Goal: Transaction & Acquisition: Book appointment/travel/reservation

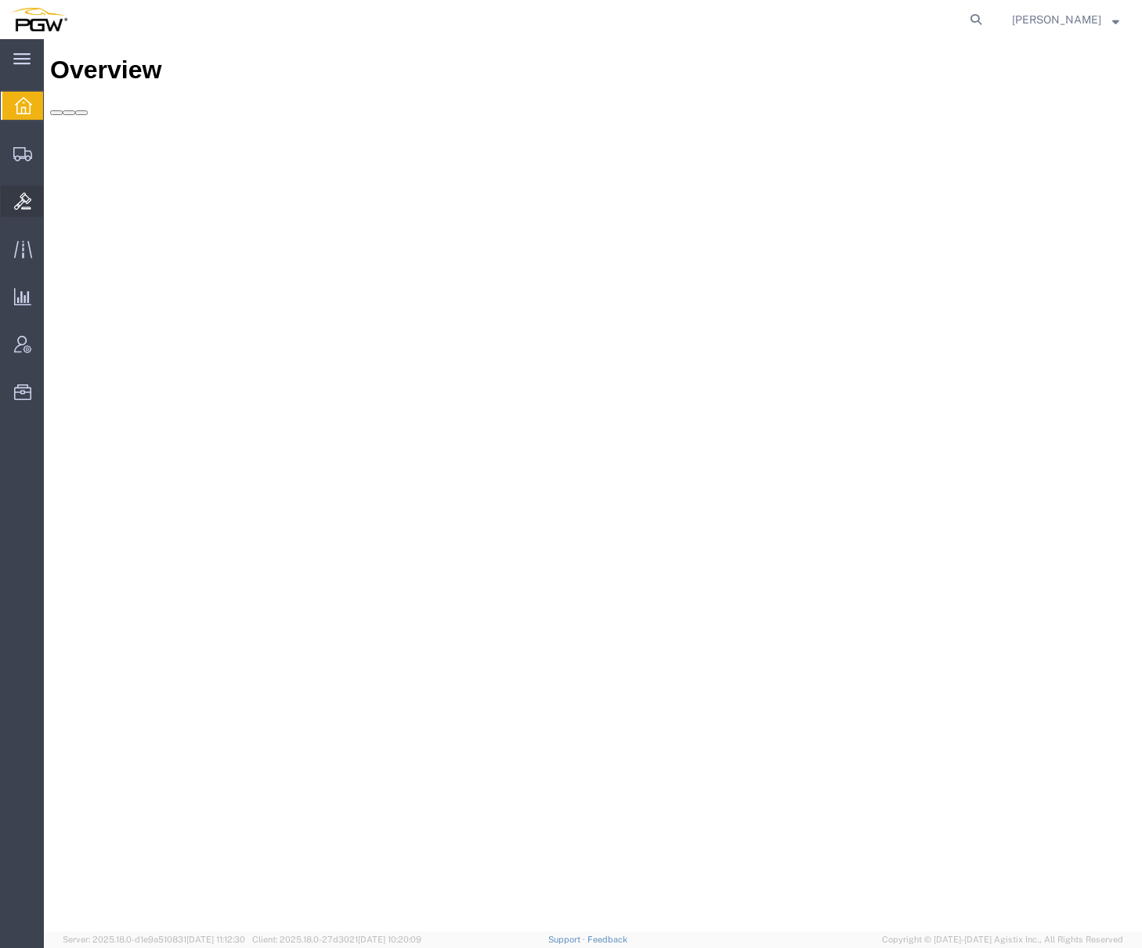
click at [54, 194] on span "Bids" at bounding box center [48, 201] width 11 height 31
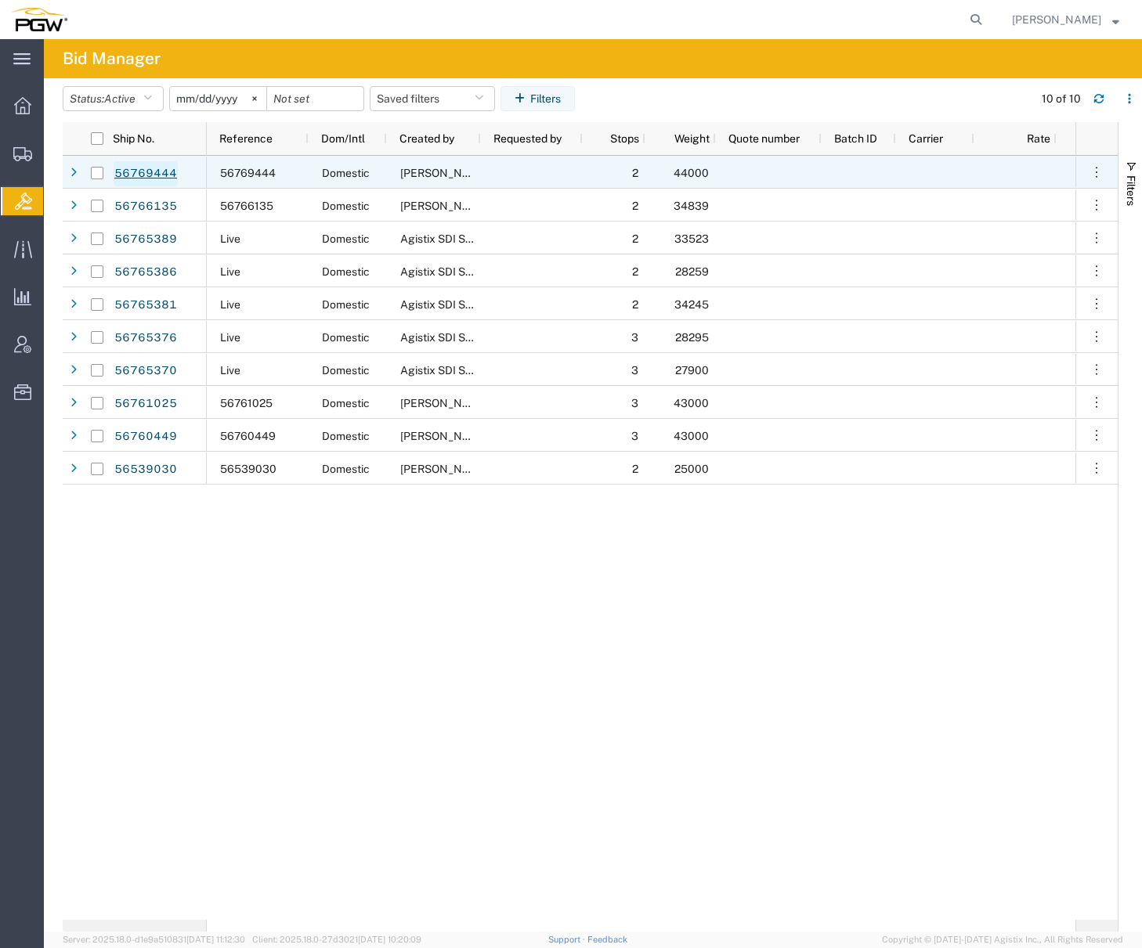
click at [167, 170] on link "56769444" at bounding box center [146, 173] width 64 height 25
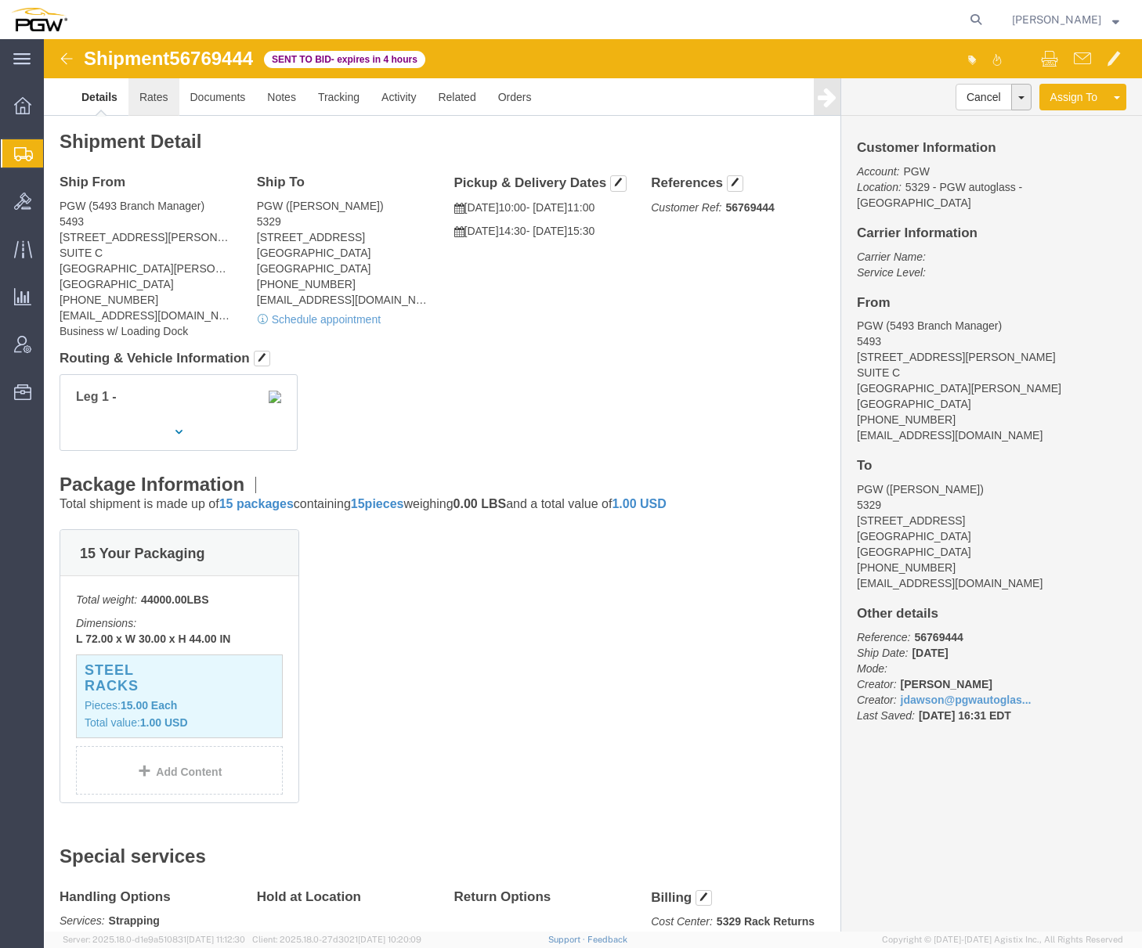
click link "Rates"
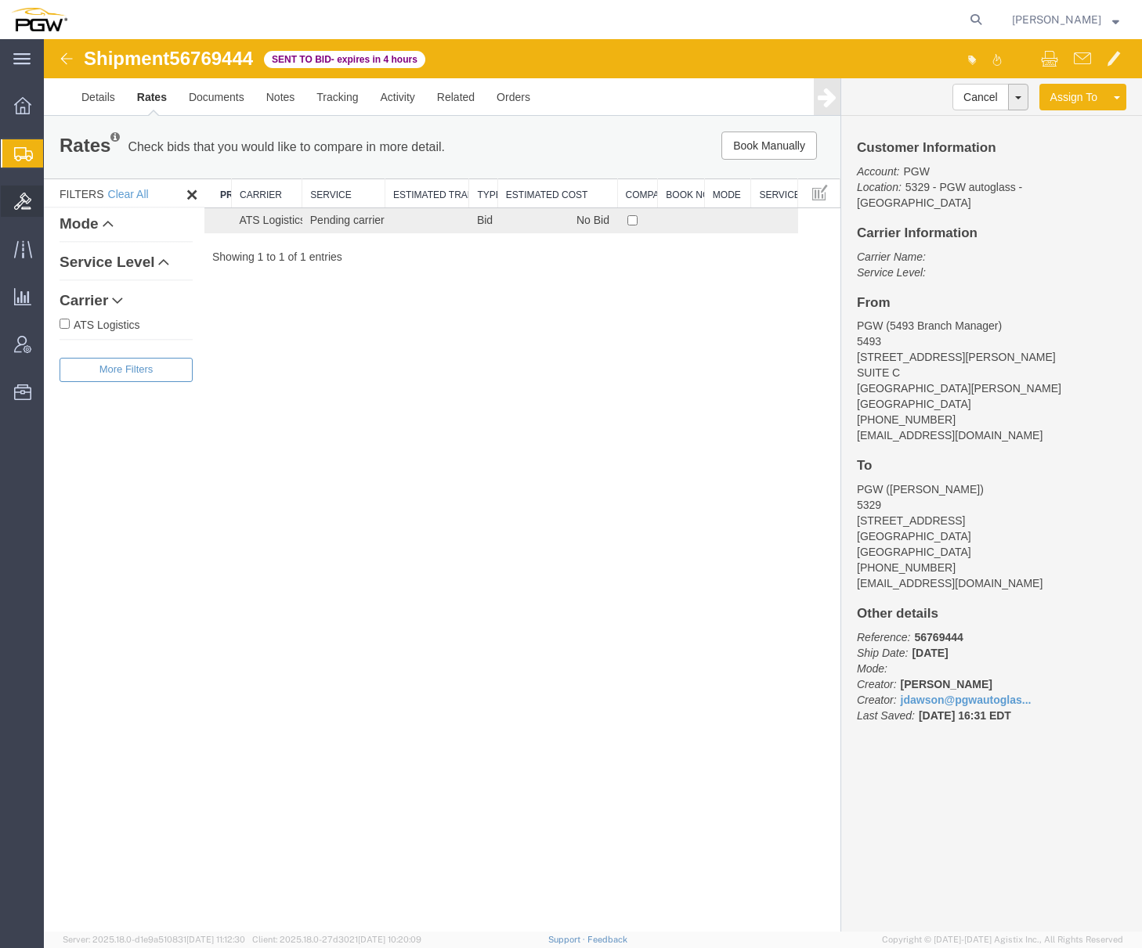
click at [54, 199] on span "Bids" at bounding box center [48, 201] width 11 height 31
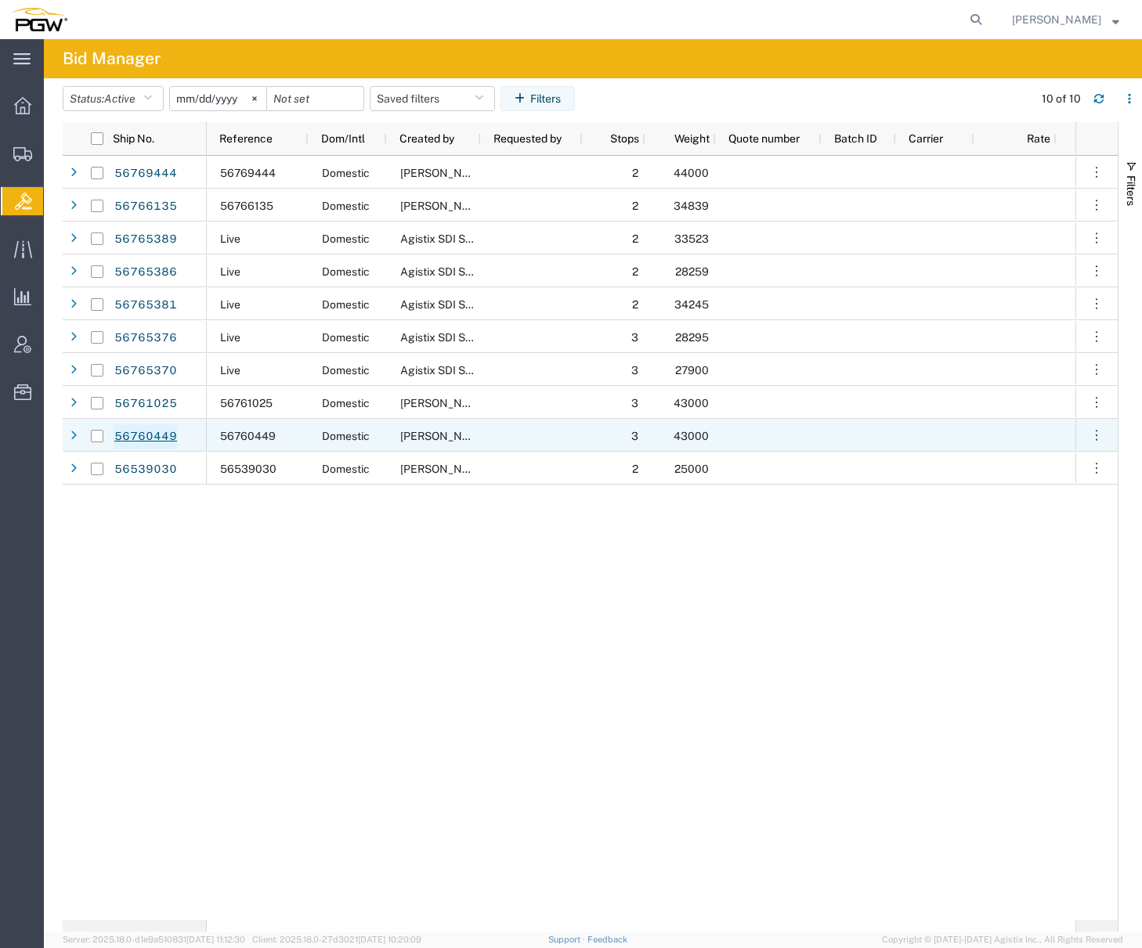
click at [150, 431] on link "56760449" at bounding box center [146, 436] width 64 height 25
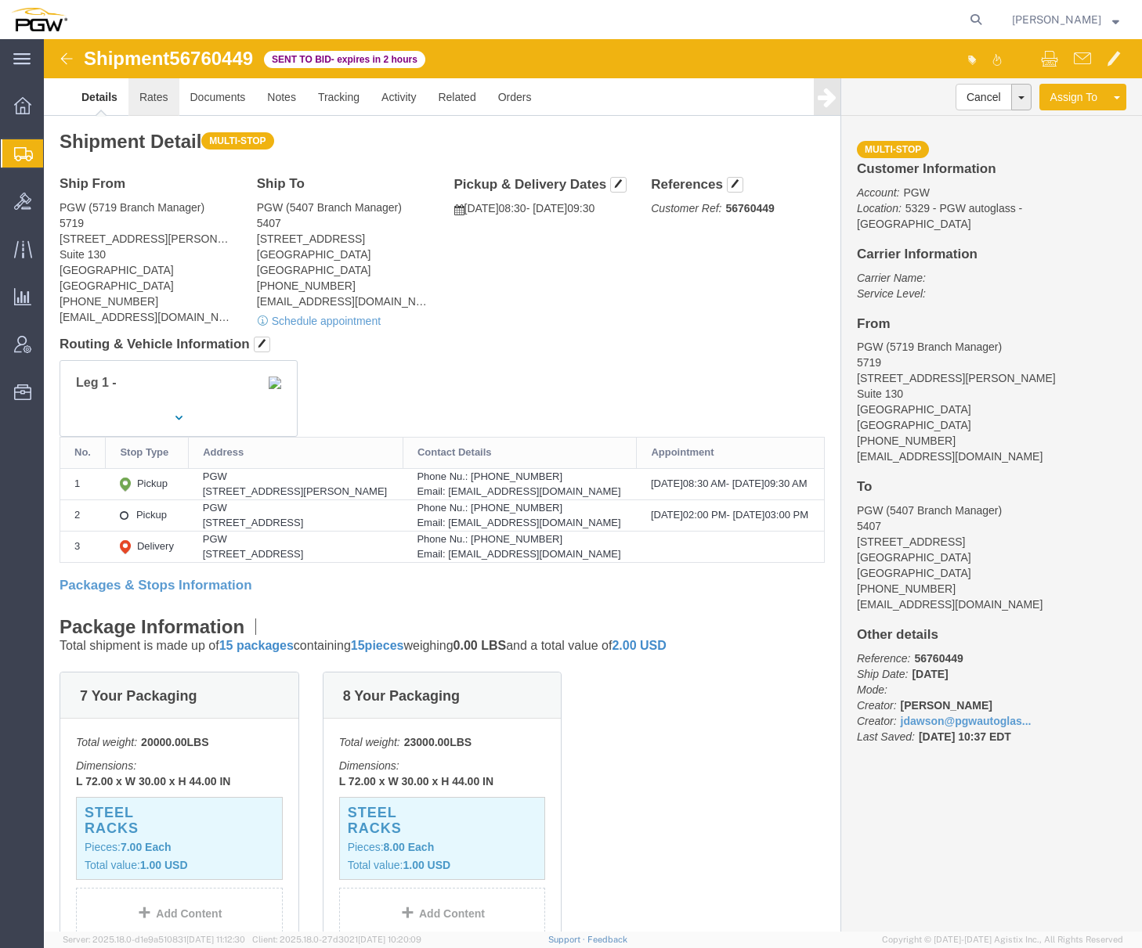
click link "Rates"
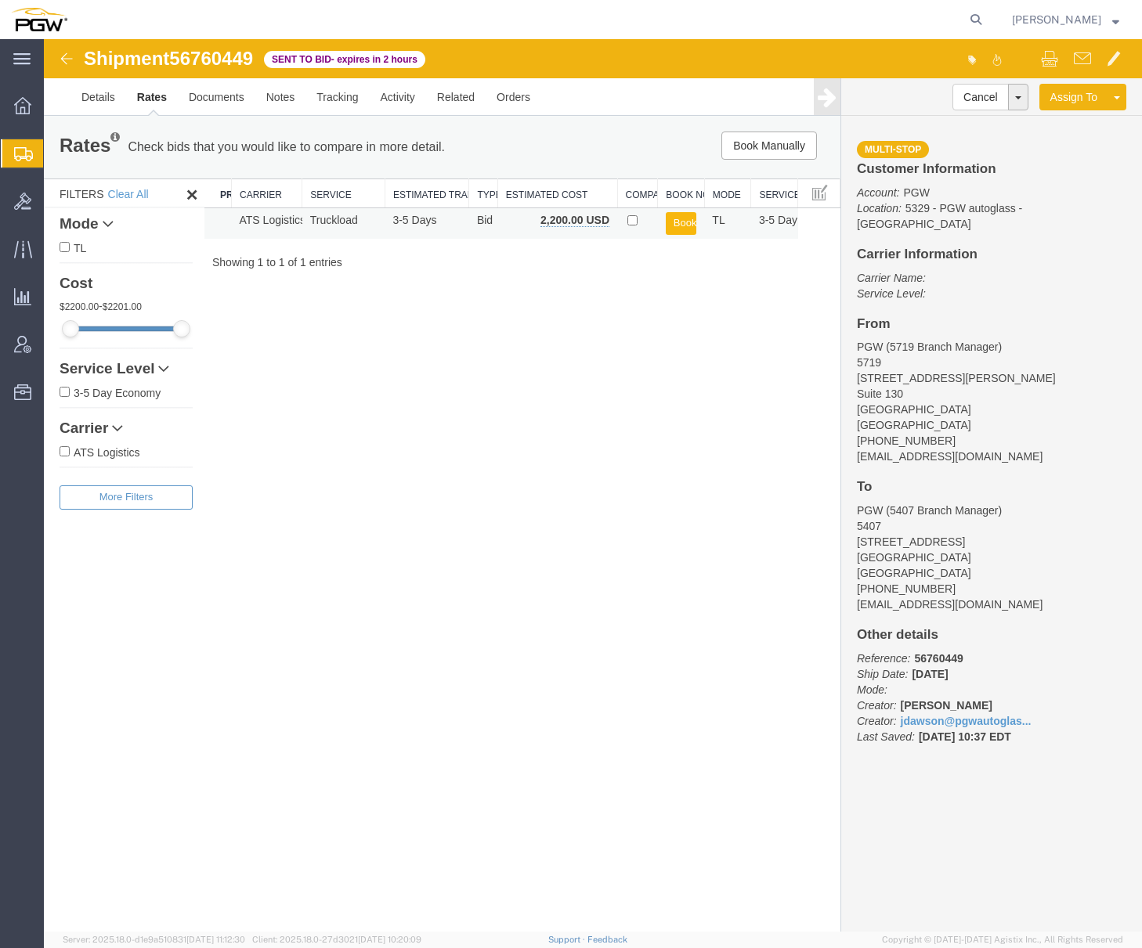
click at [688, 229] on button "Book" at bounding box center [681, 223] width 31 height 23
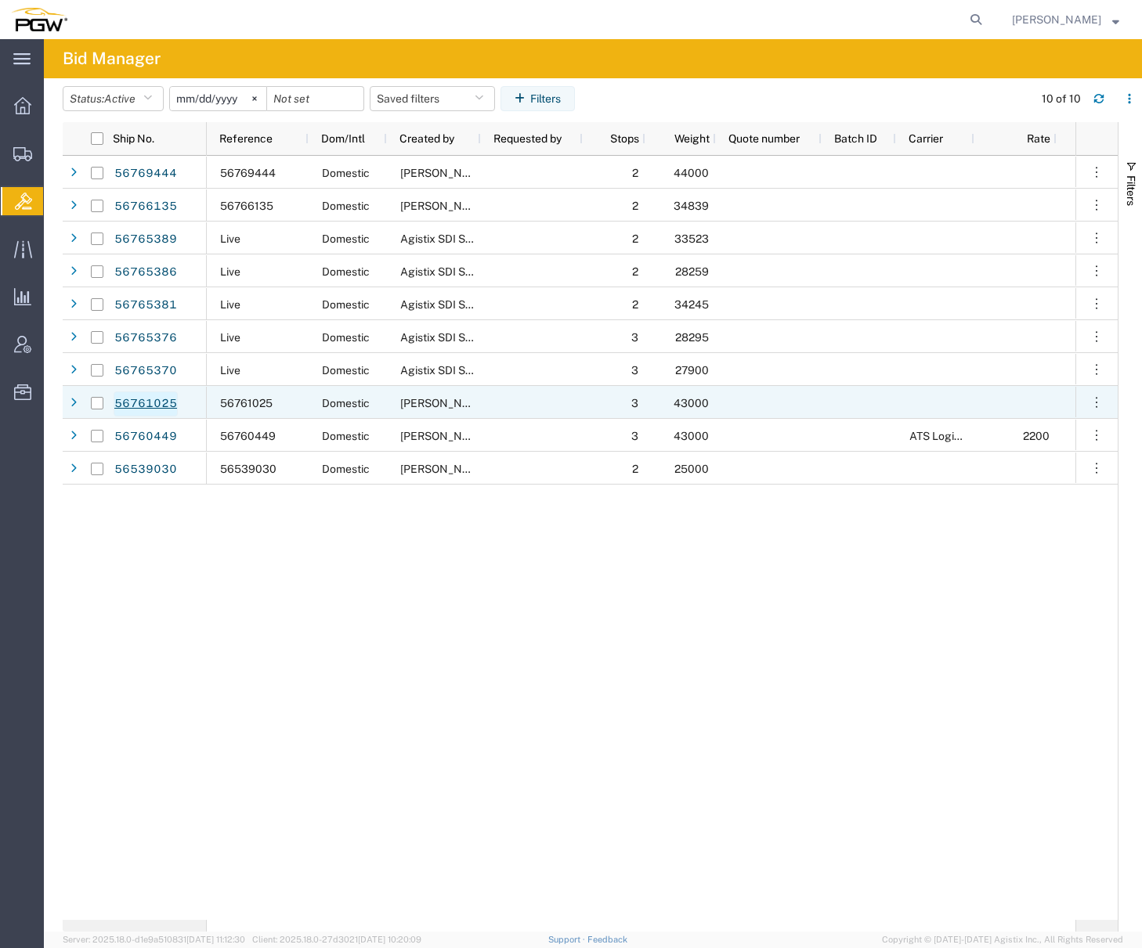
click at [144, 402] on link "56761025" at bounding box center [146, 404] width 64 height 25
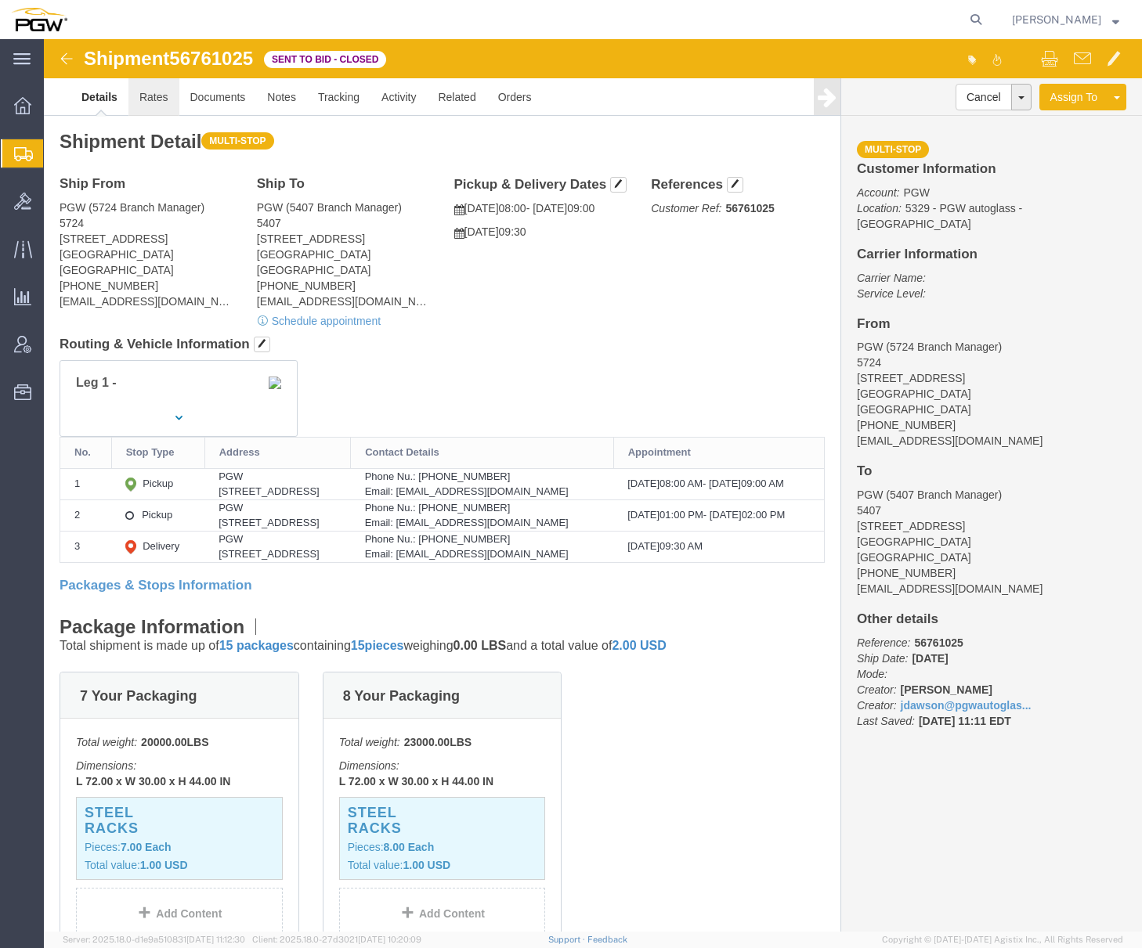
click link "Rates"
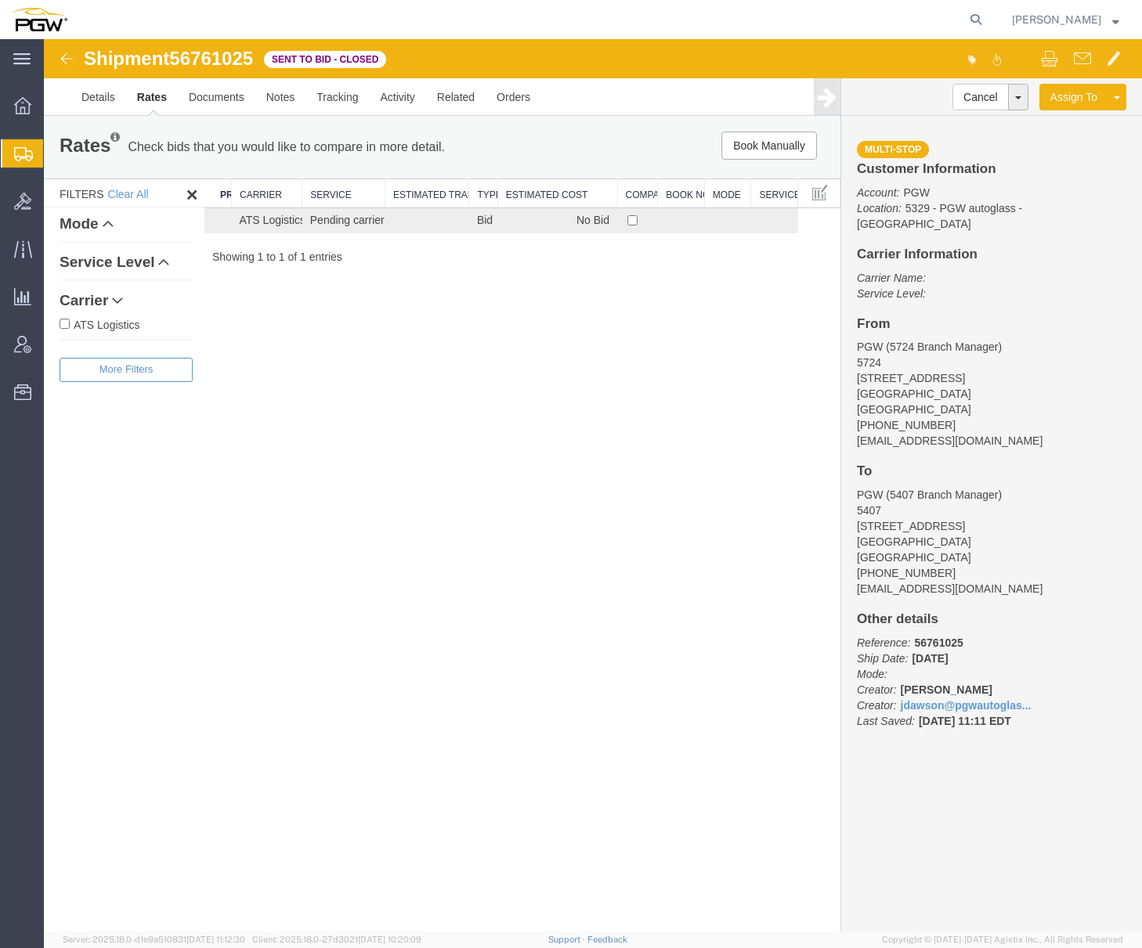
click at [702, 331] on div "Shipment 56761025 1 of 1 Sent to Bid - Closed Details Rates Documents Notes Tra…" at bounding box center [593, 485] width 1098 height 893
click at [986, 142] on link "Extend Bid" at bounding box center [959, 146] width 135 height 23
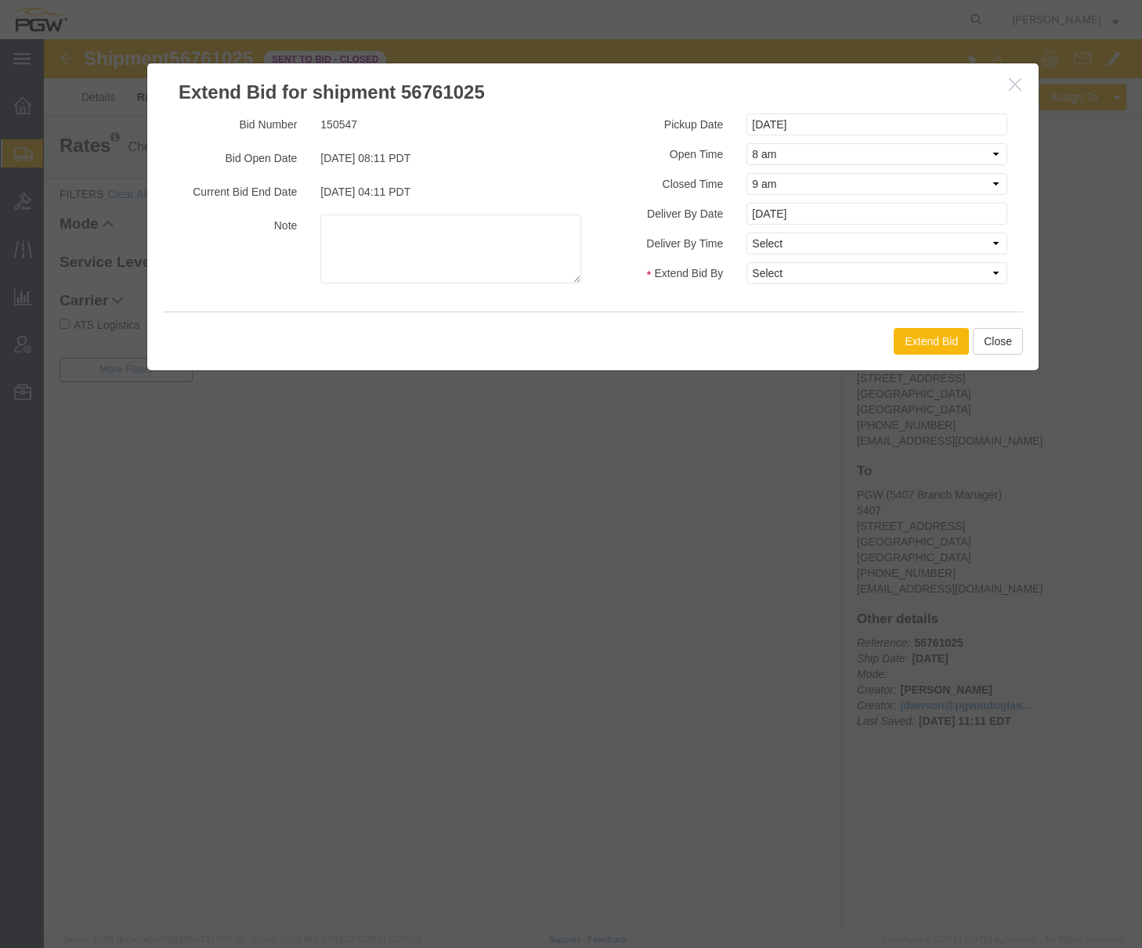
click at [944, 345] on button "Extend Bid" at bounding box center [930, 341] width 75 height 27
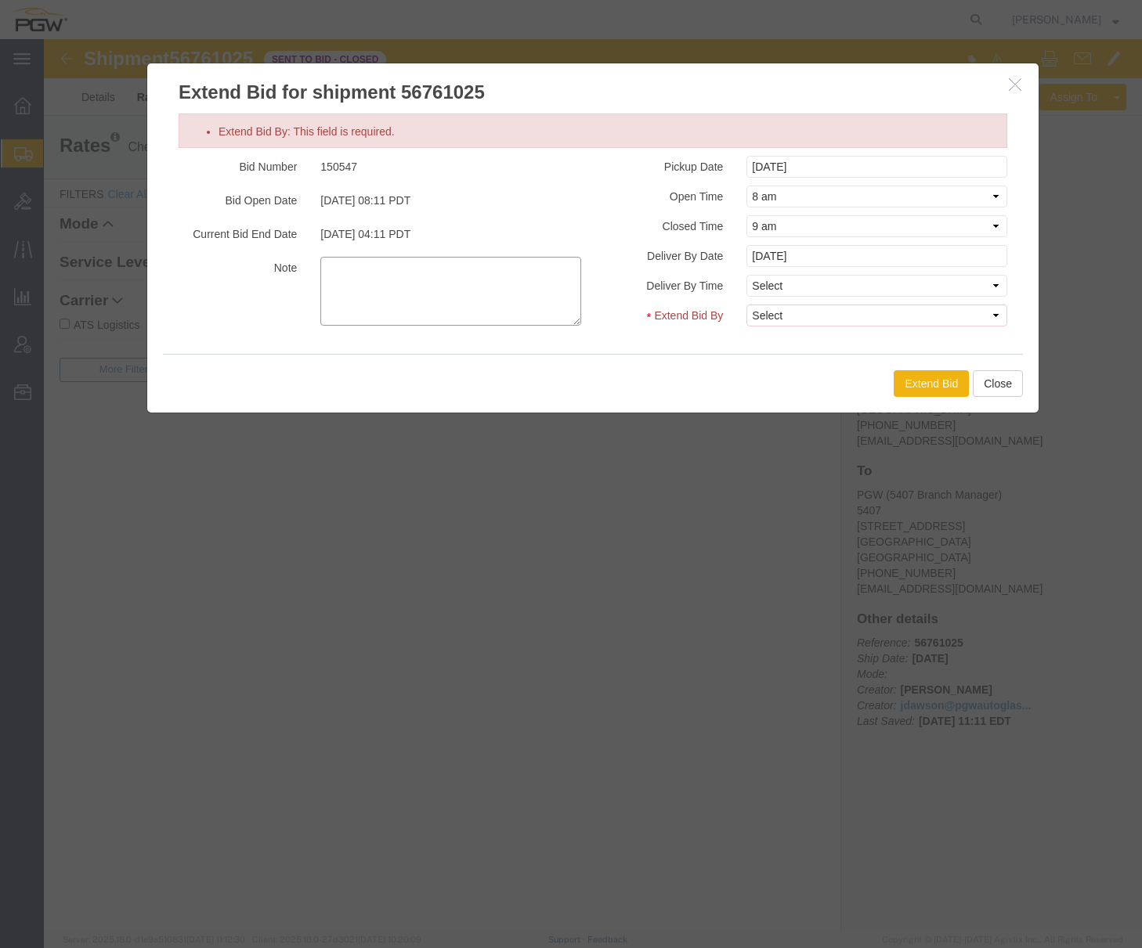
click at [455, 265] on textarea at bounding box center [450, 291] width 261 height 69
click at [799, 305] on select "Select 30 Min (Rush) 1 Hour (Rush) 2 Hours (Rush) 4 Hours (Rush) 8 Hours (Rush)…" at bounding box center [876, 316] width 261 height 22
click at [799, 320] on select "Select 30 Min (Rush) 1 Hour (Rush) 2 Hours (Rush) 4 Hours (Rush) 8 Hours (Rush)…" at bounding box center [876, 316] width 261 height 22
select select "1"
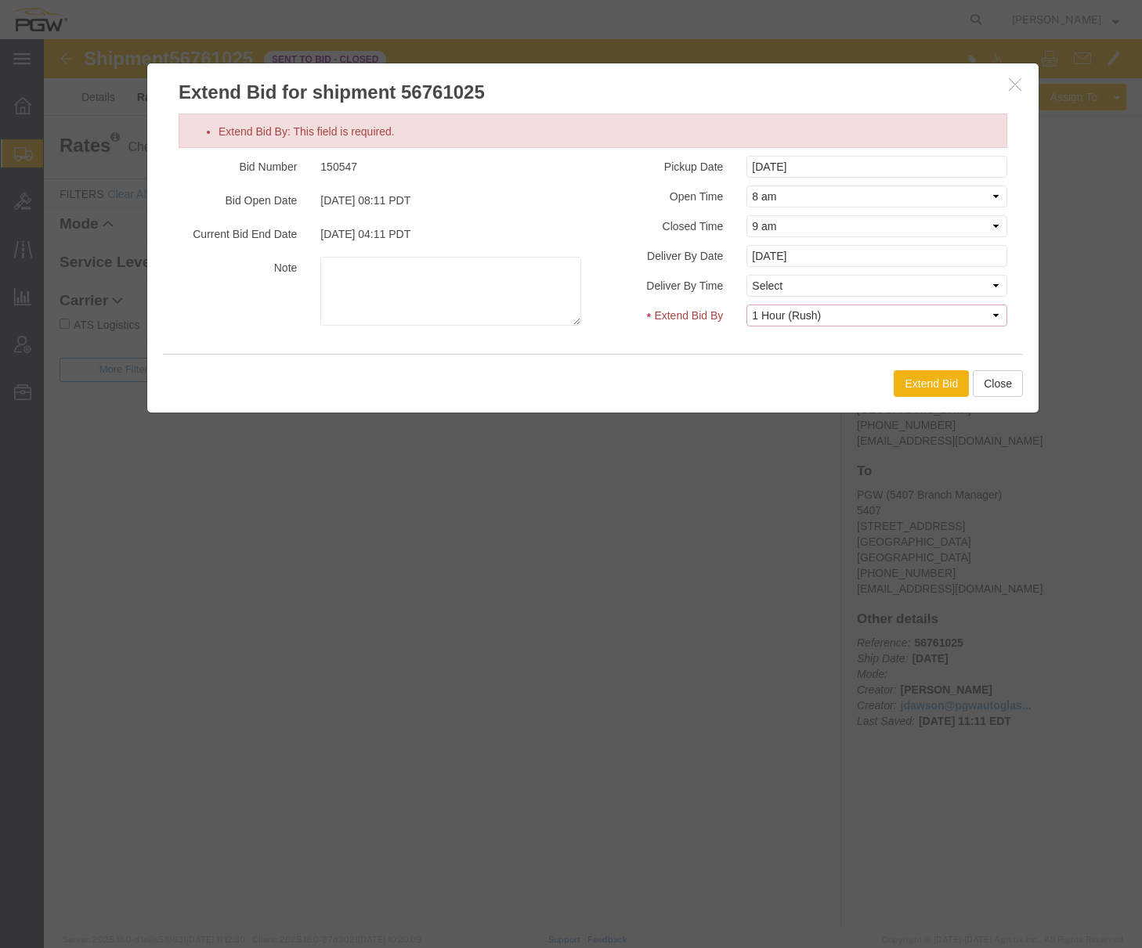
click at [746, 305] on select "Select 30 Min (Rush) 1 Hour (Rush) 2 Hours (Rush) 4 Hours (Rush) 8 Hours (Rush)…" at bounding box center [876, 316] width 261 height 22
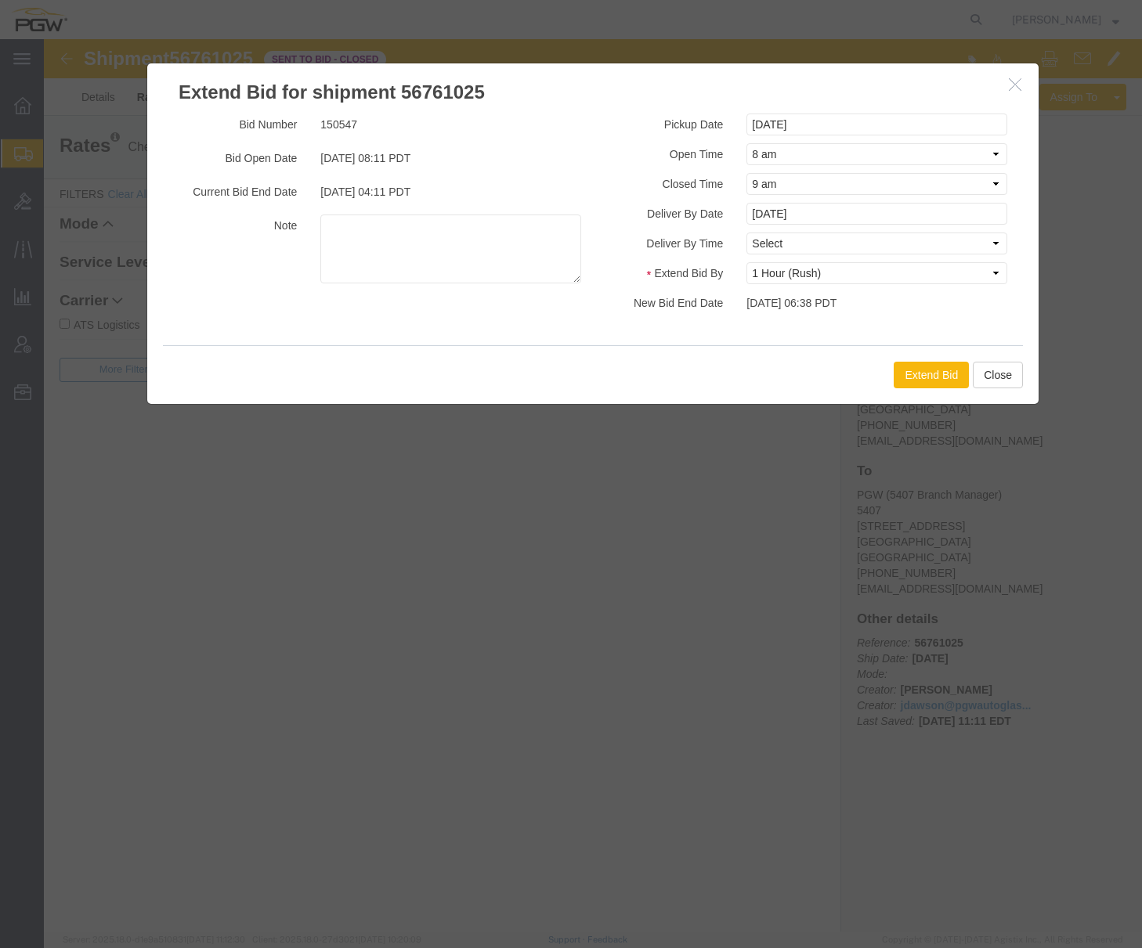
click at [918, 377] on button "Extend Bid" at bounding box center [930, 375] width 75 height 27
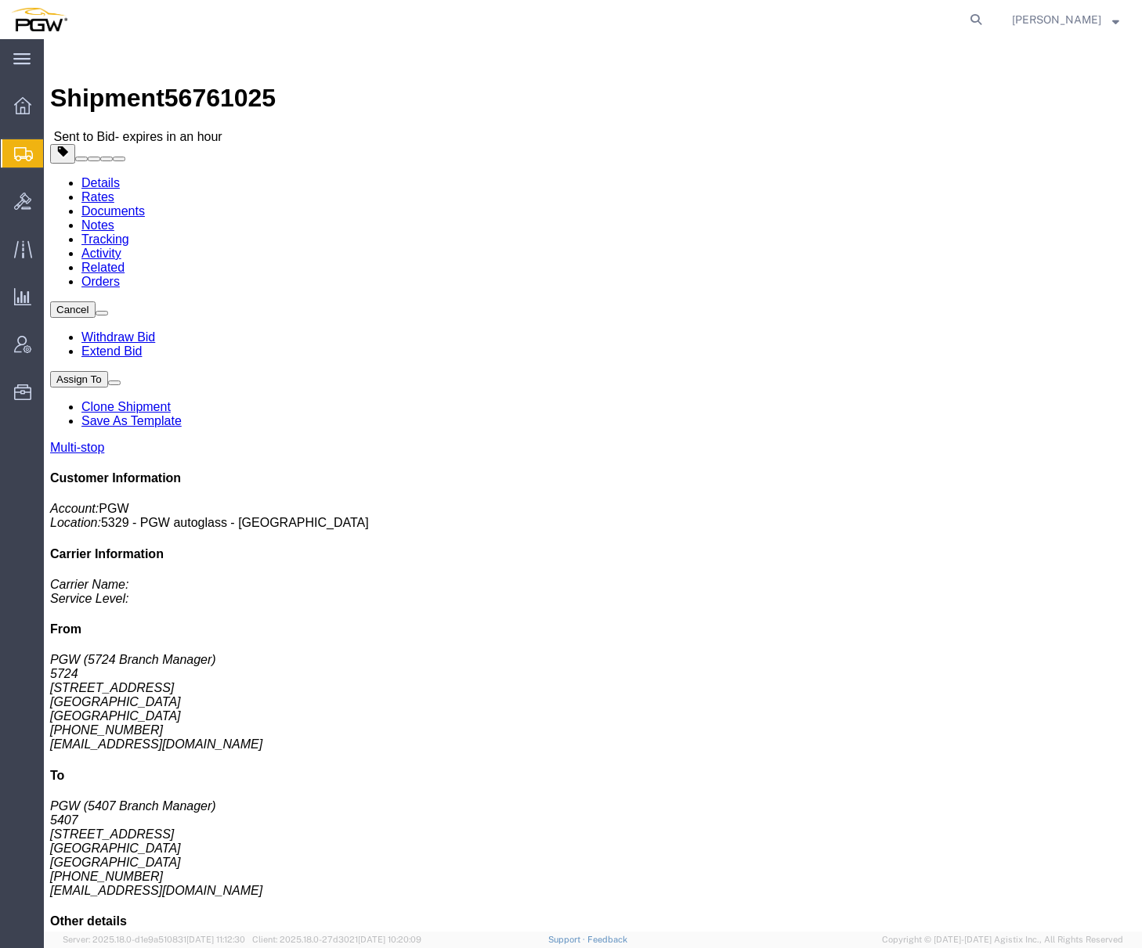
click link "Rates"
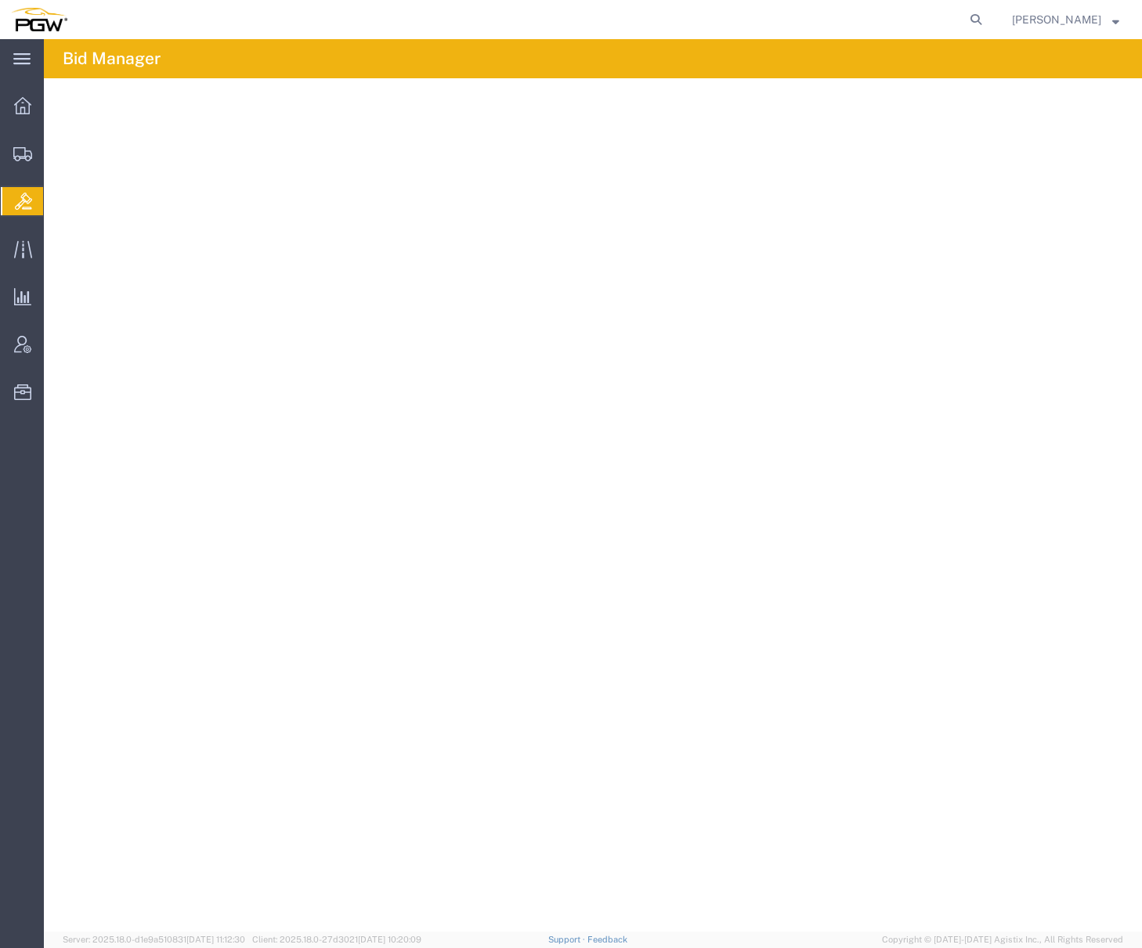
click at [56, 199] on span "Bids" at bounding box center [49, 201] width 13 height 31
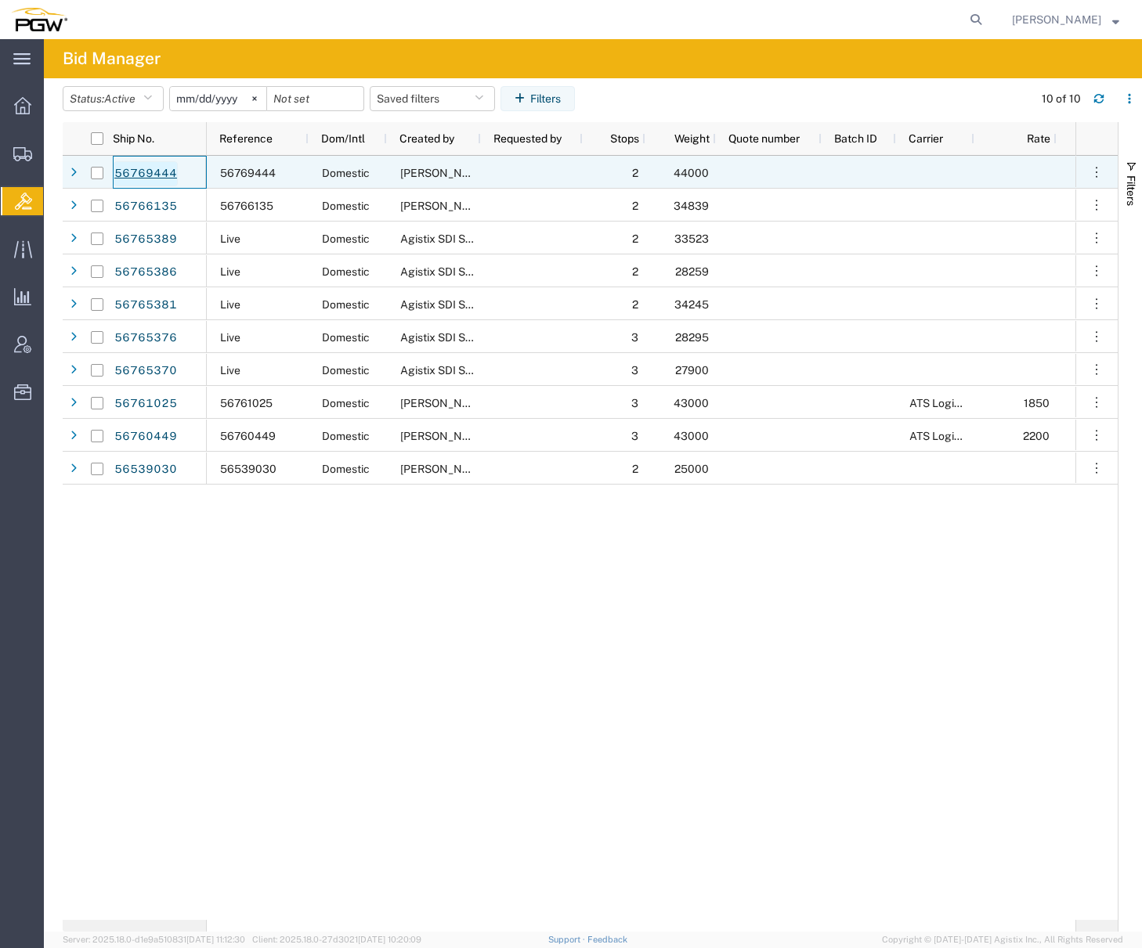
click at [160, 163] on link "56769444" at bounding box center [146, 173] width 64 height 25
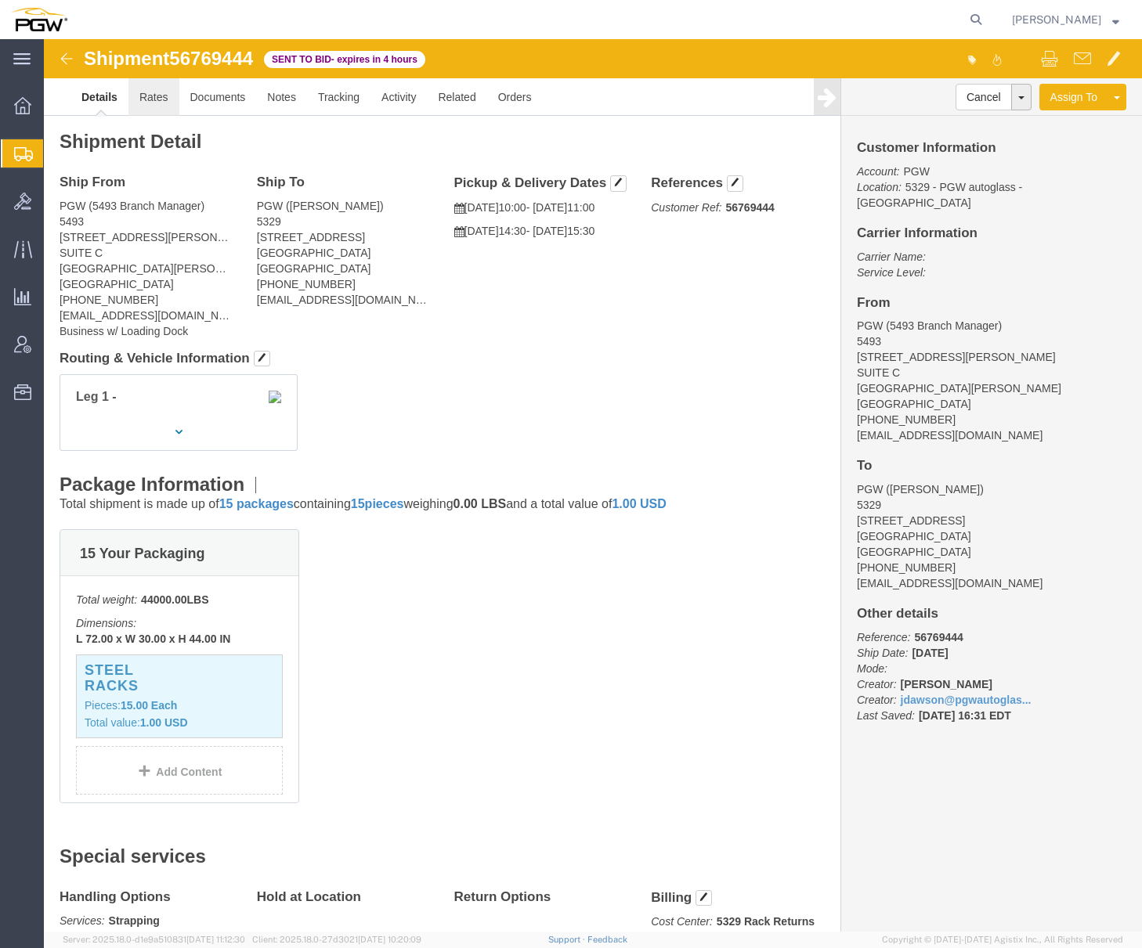
click link "Rates"
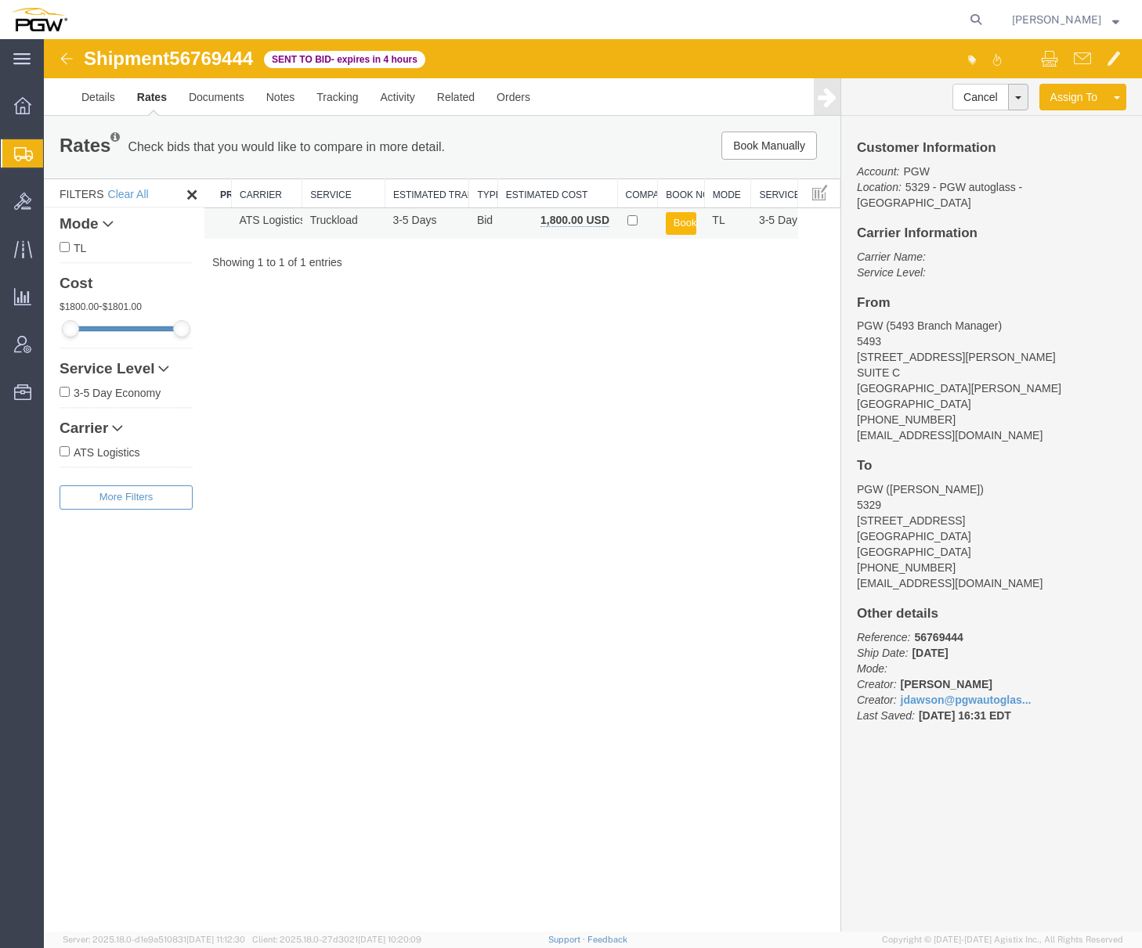
click at [679, 218] on button "Book" at bounding box center [681, 223] width 31 height 23
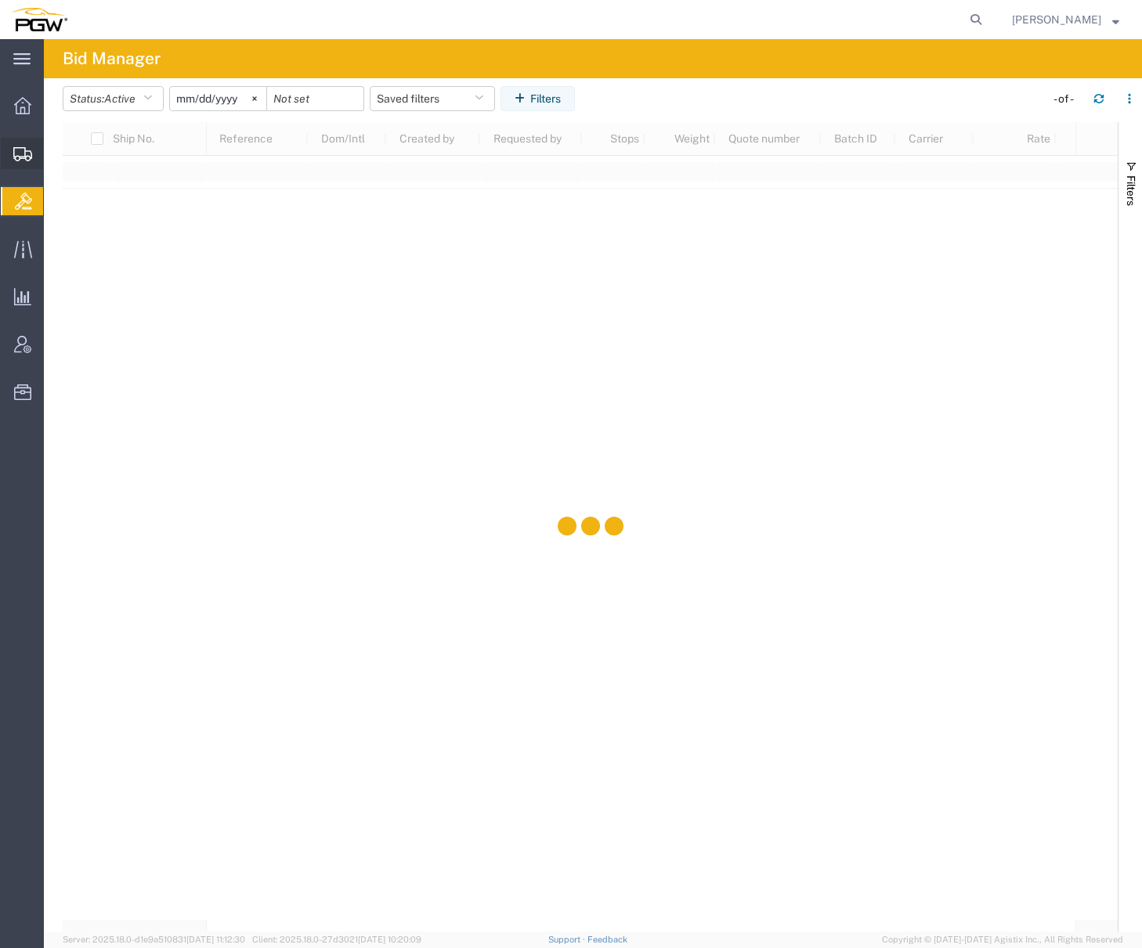
click at [0, 0] on span "Create from Template" at bounding box center [0, 0] width 0 height 0
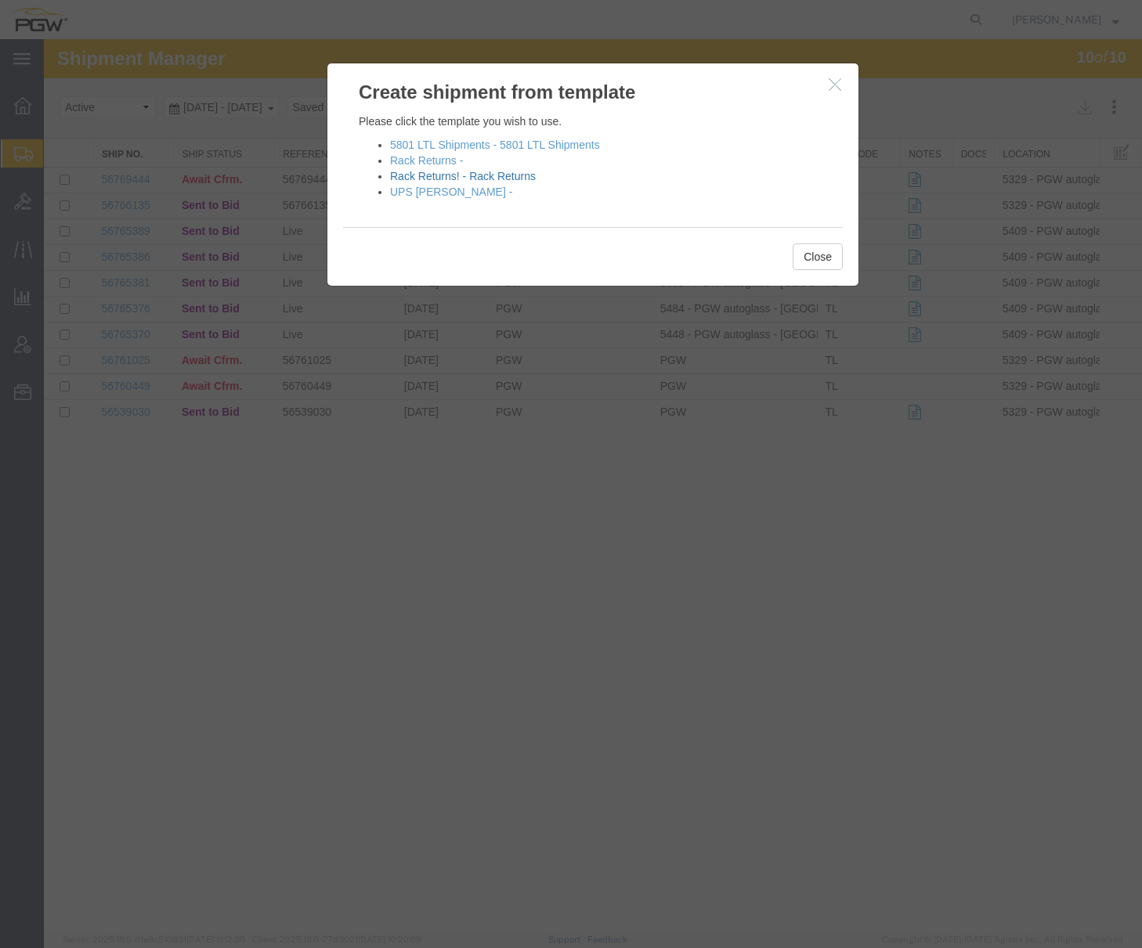
click at [457, 176] on link "Rack Returns! - Rack Returns" at bounding box center [463, 176] width 146 height 13
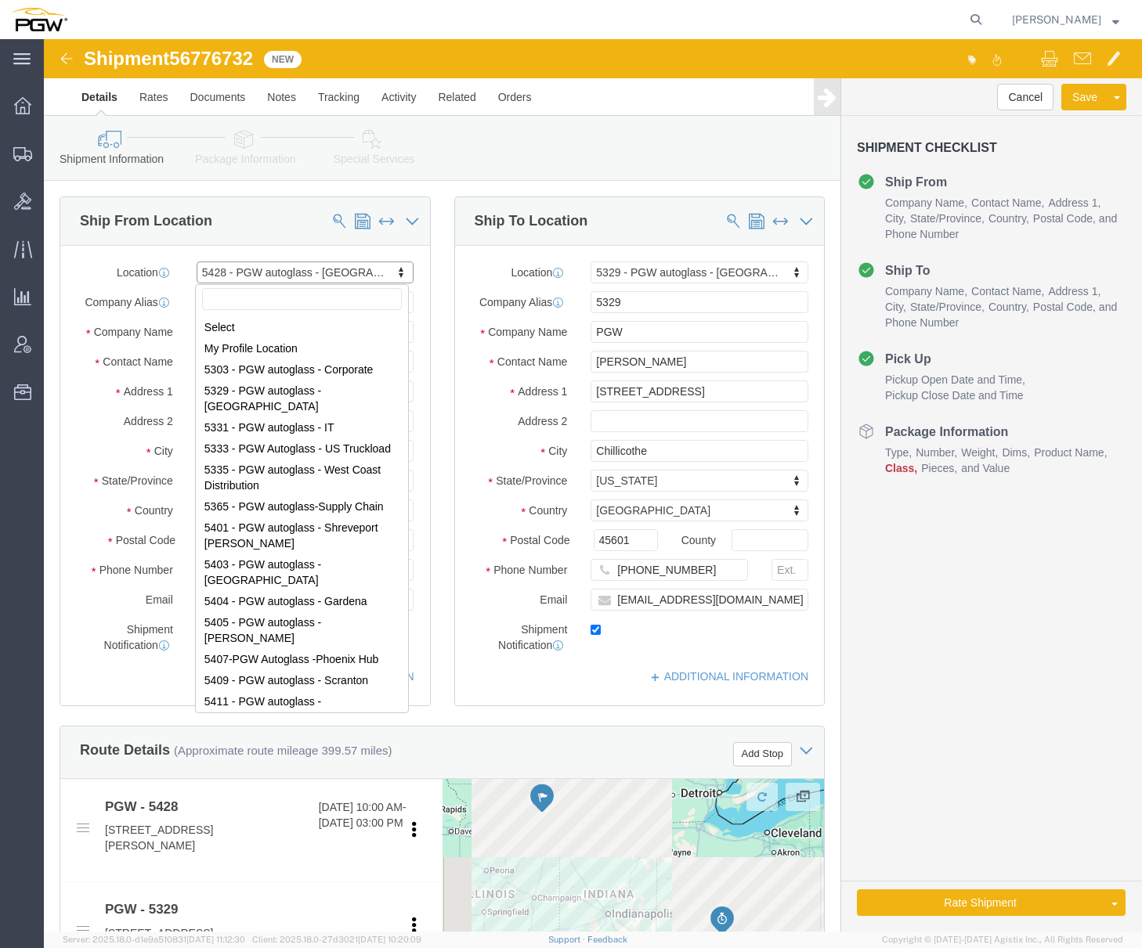
scroll to position [176, 0]
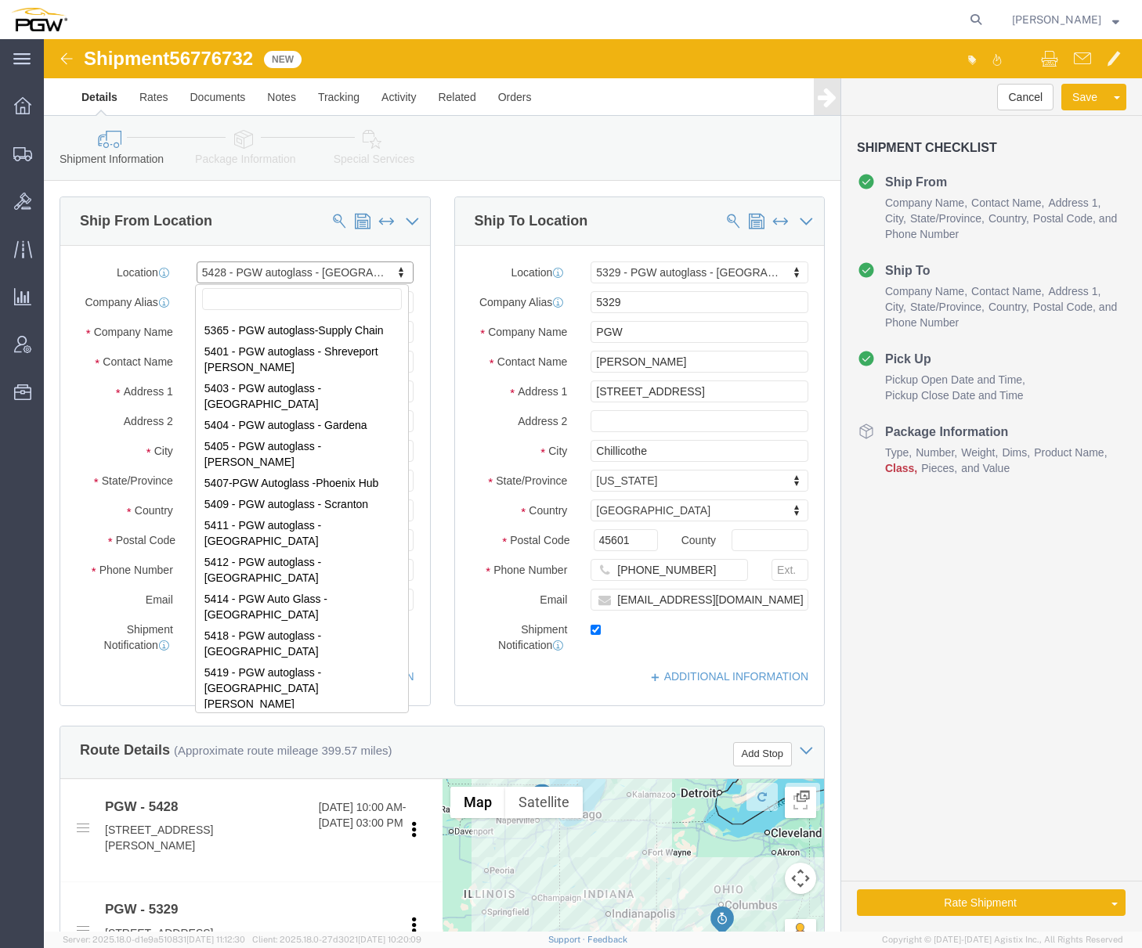
type input "b"
select select "28281"
select select "28253"
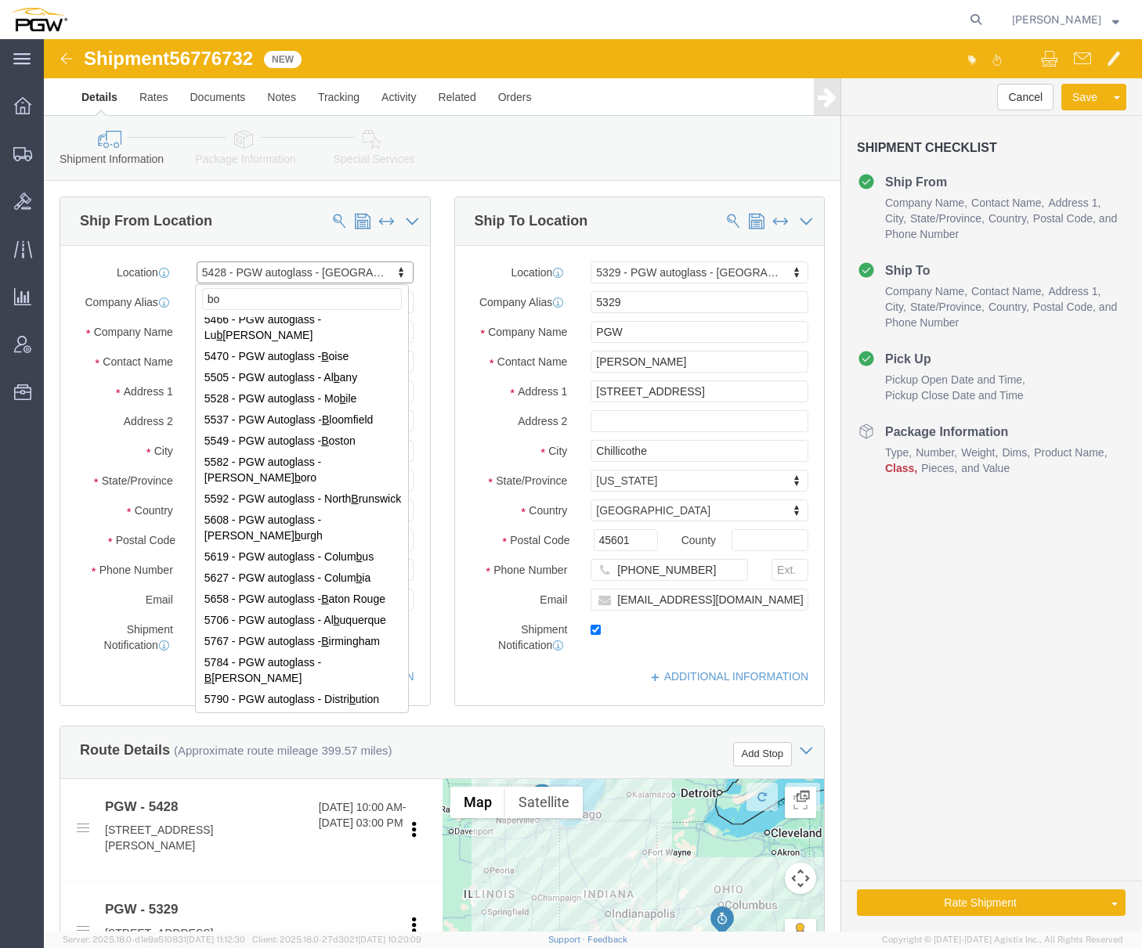
scroll to position [0, 0]
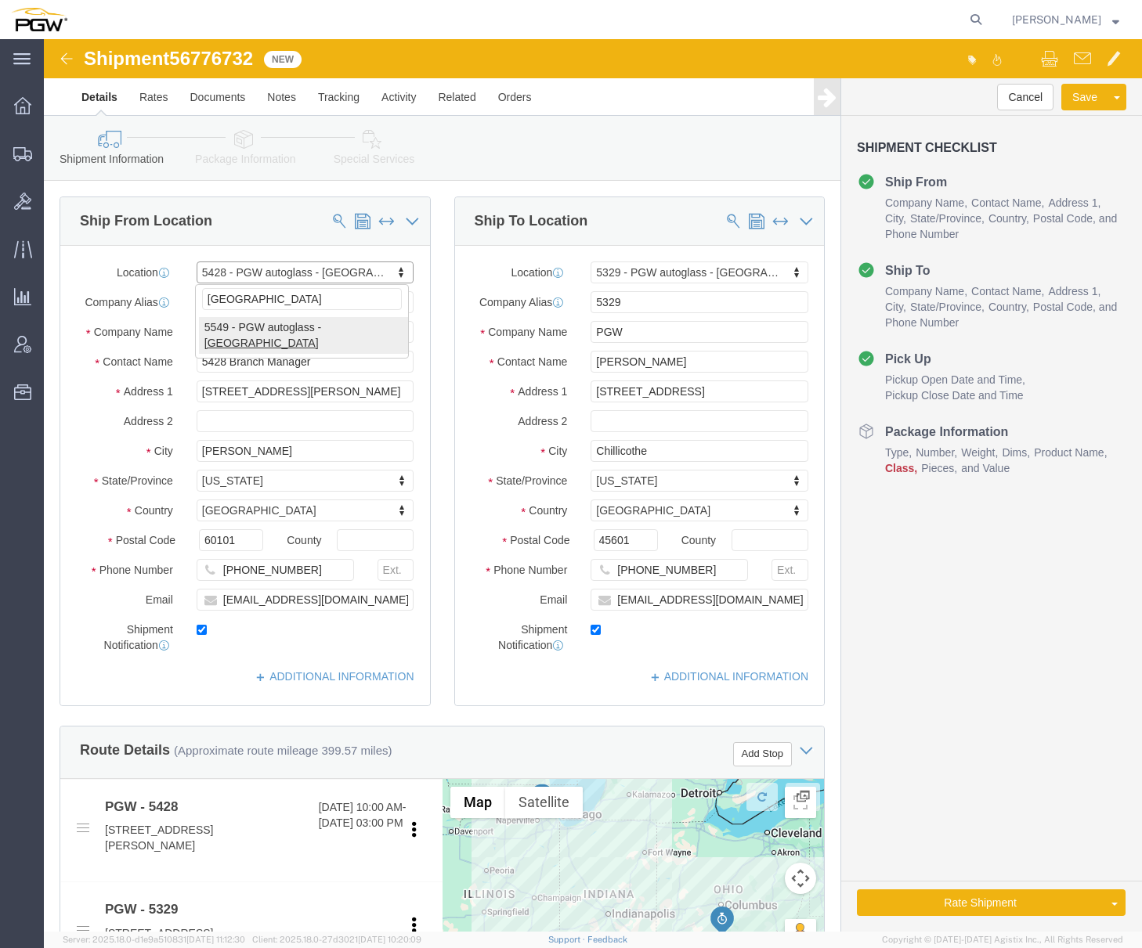
type input "[GEOGRAPHIC_DATA]"
select select "28365"
type input "5549"
type input "5549 Branch Manager"
type input "[STREET_ADDRESS]"
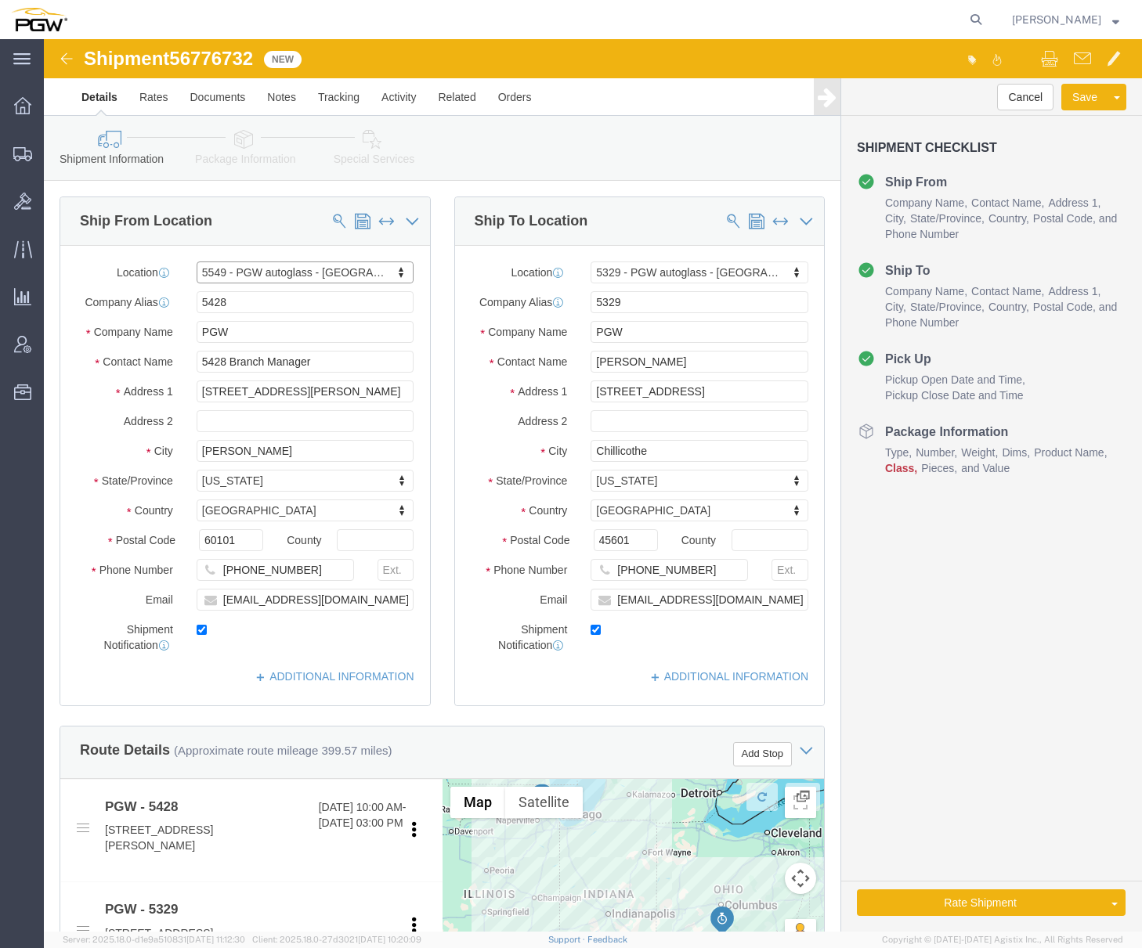
type input "Westwood"
type input "02090"
type input "[PHONE_NUMBER]"
type input "[EMAIL_ADDRESS][DOMAIN_NAME]"
select select "MA"
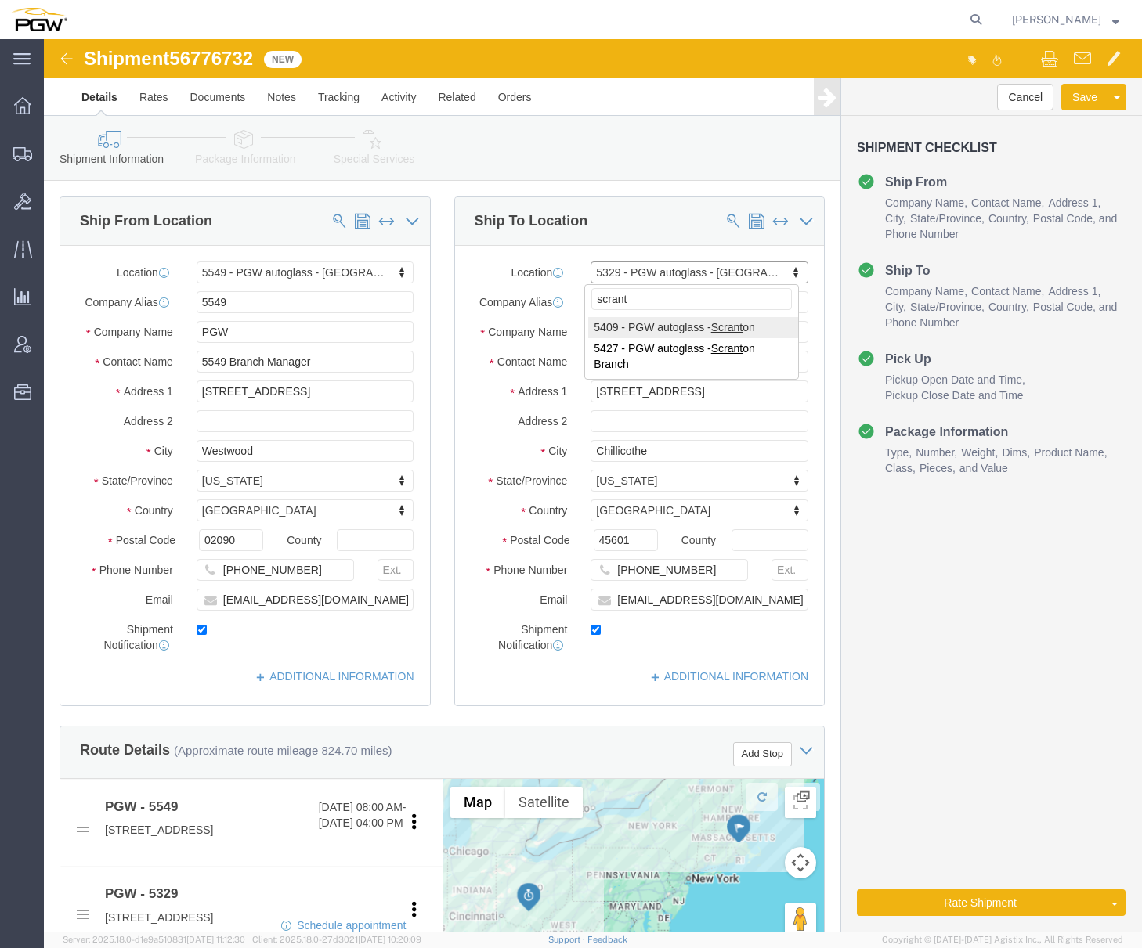
type input "scrant"
select select "61931"
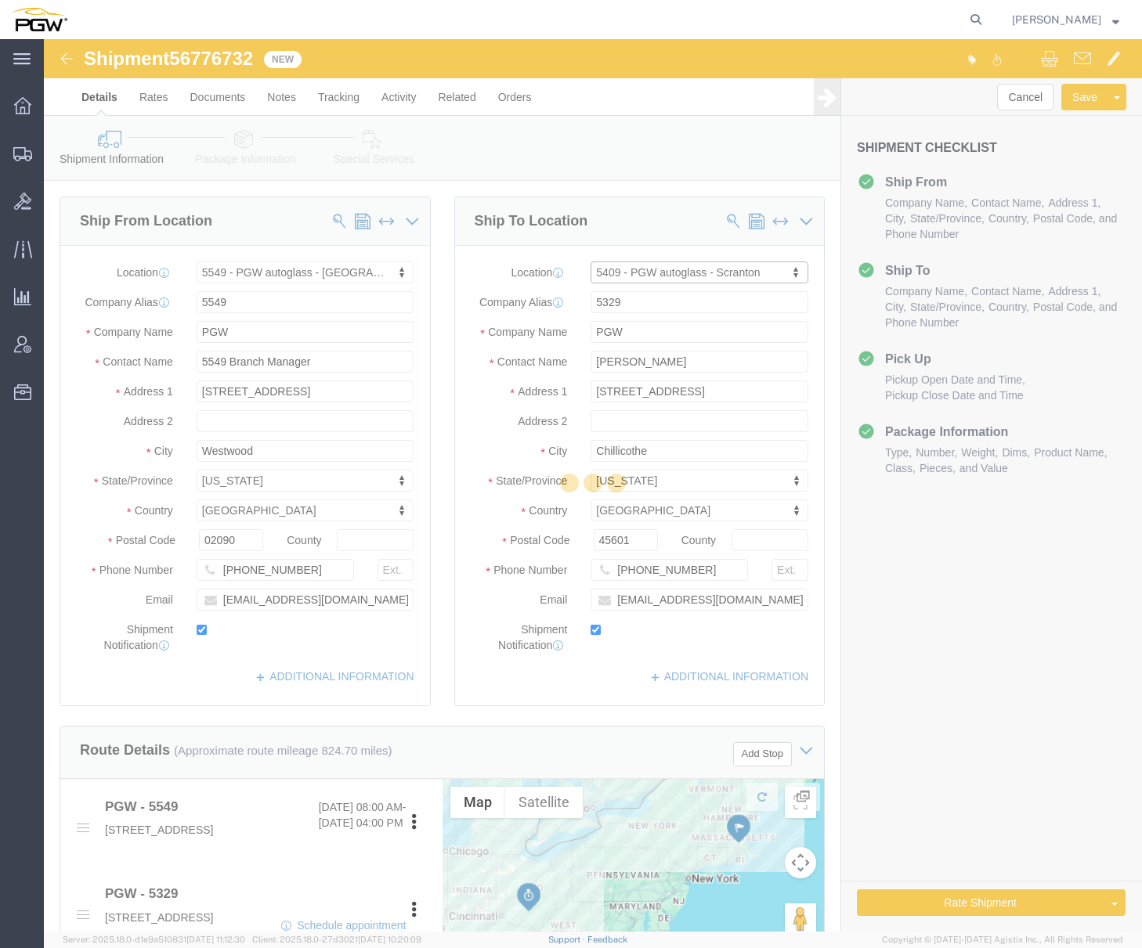
type input "5409"
type input "5409 Branch Manager"
type input "[STREET_ADDRESS]"
type input "Pittston"
type input "18640"
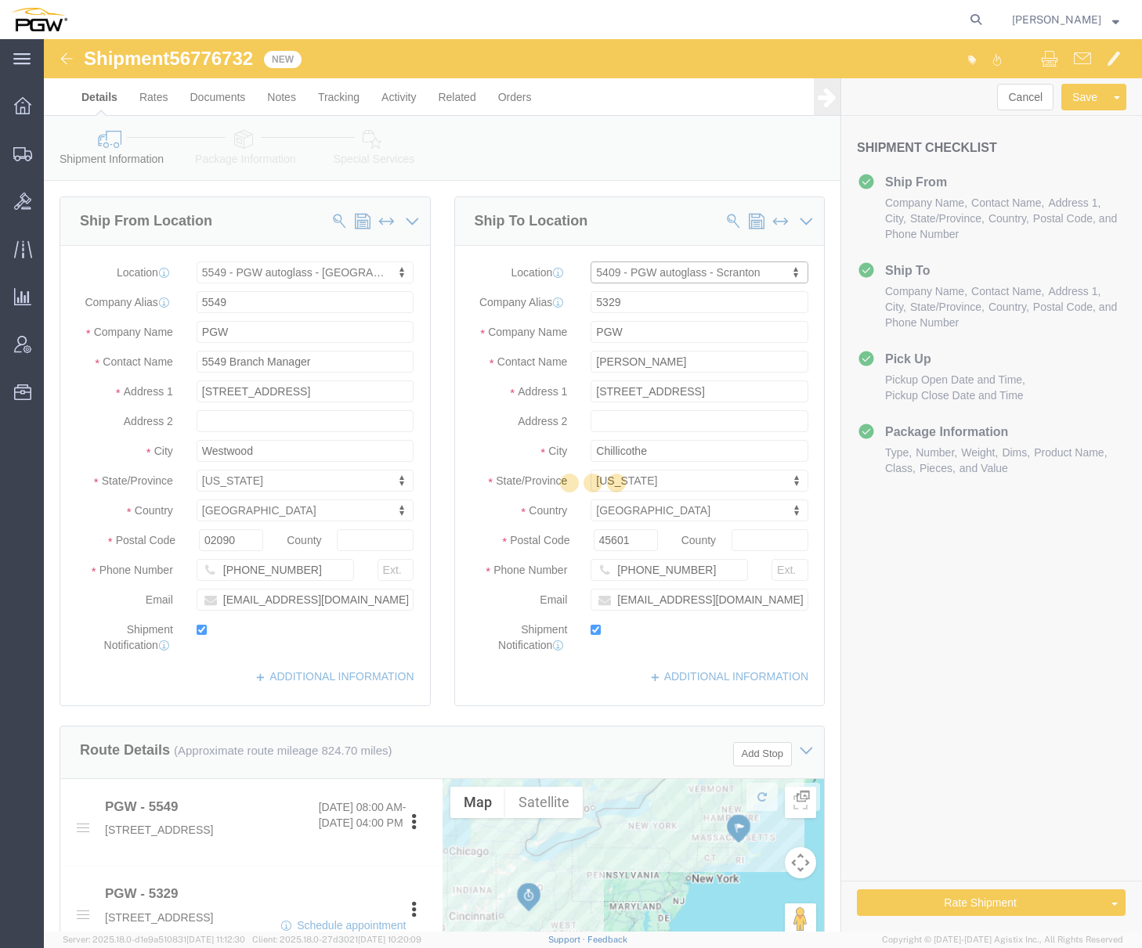
type input "[PHONE_NUMBER]"
type input "[EMAIL_ADDRESS][DOMAIN_NAME]"
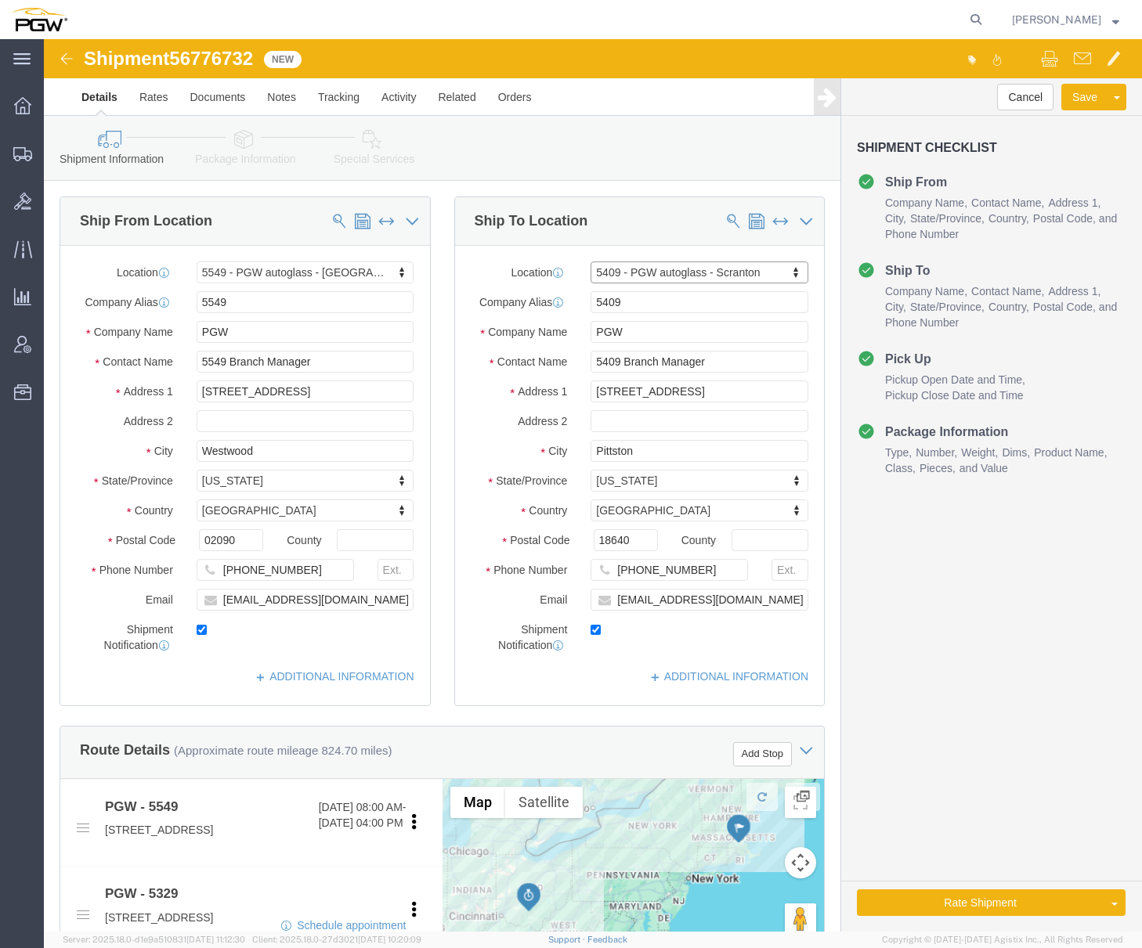
select select "PA"
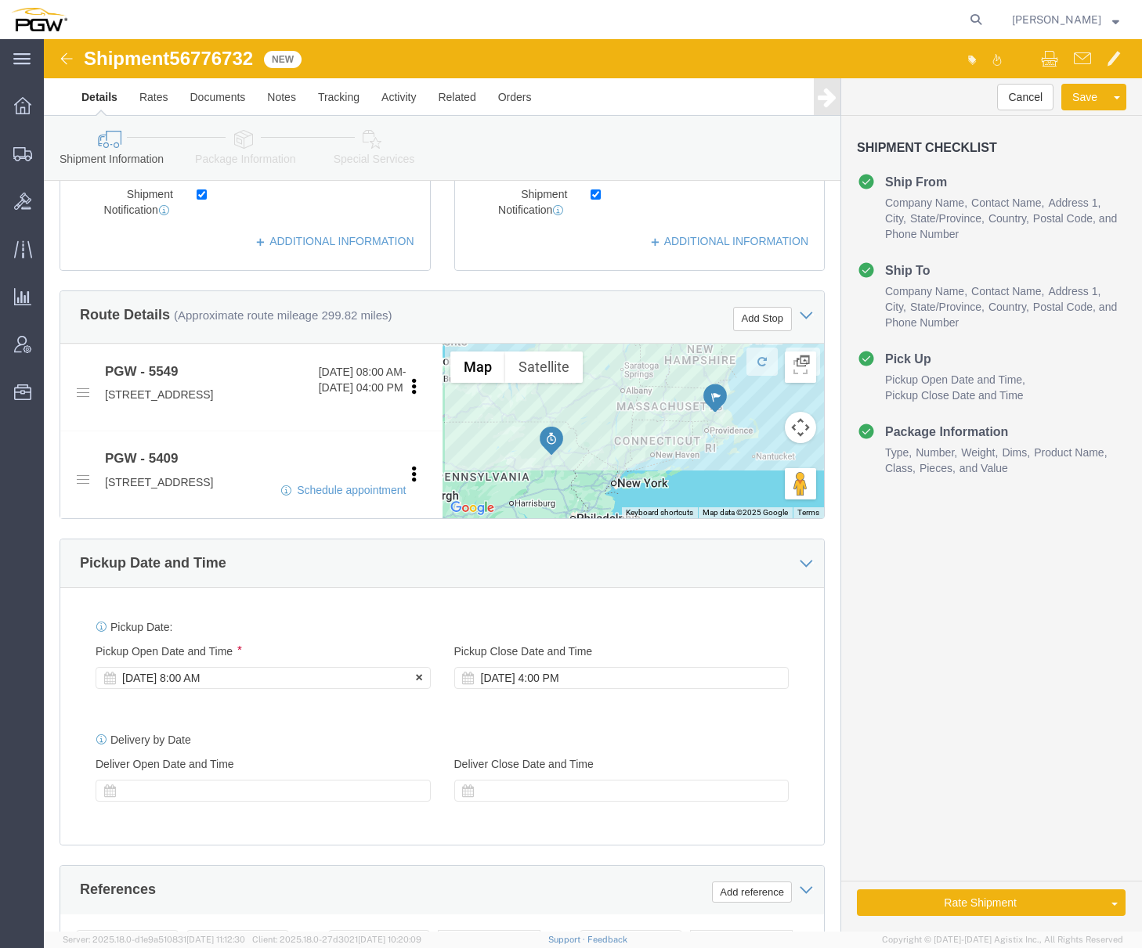
scroll to position [470, 0]
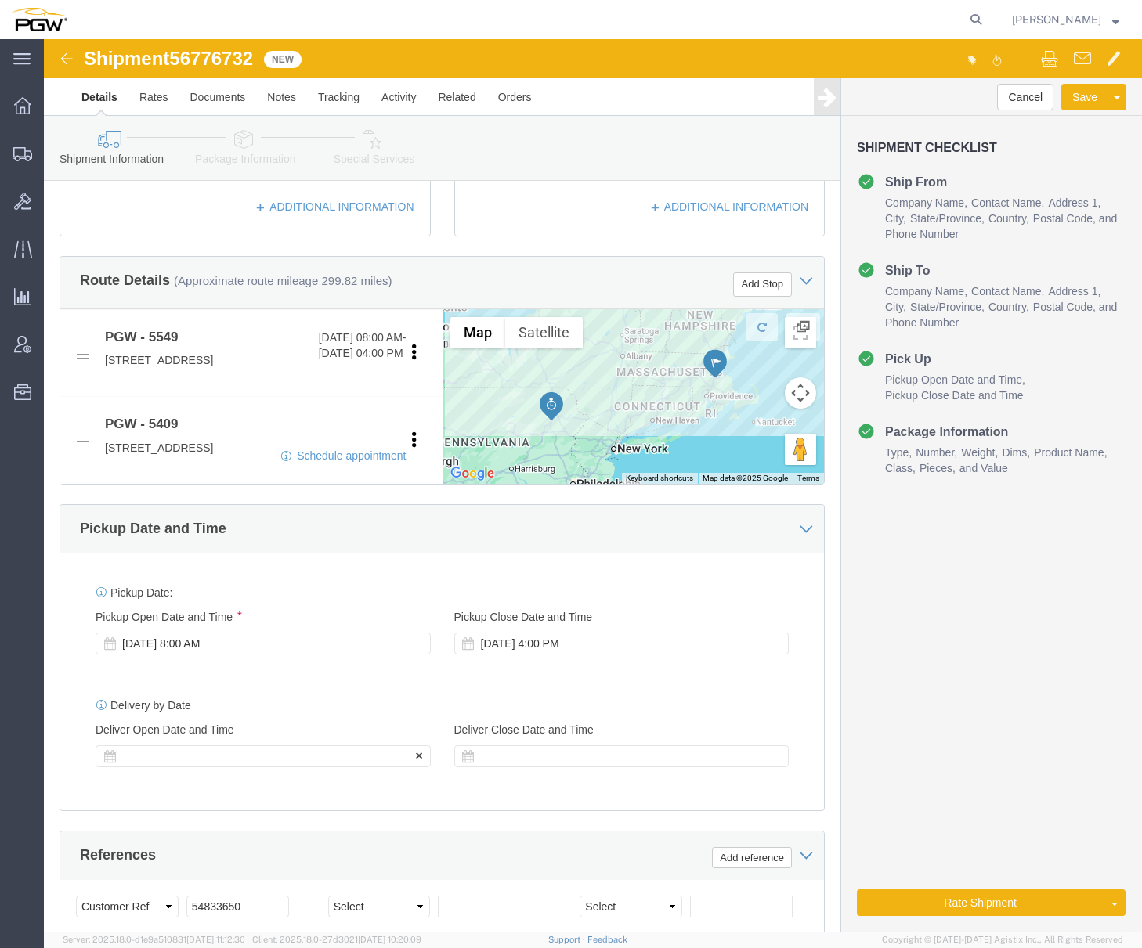
click div
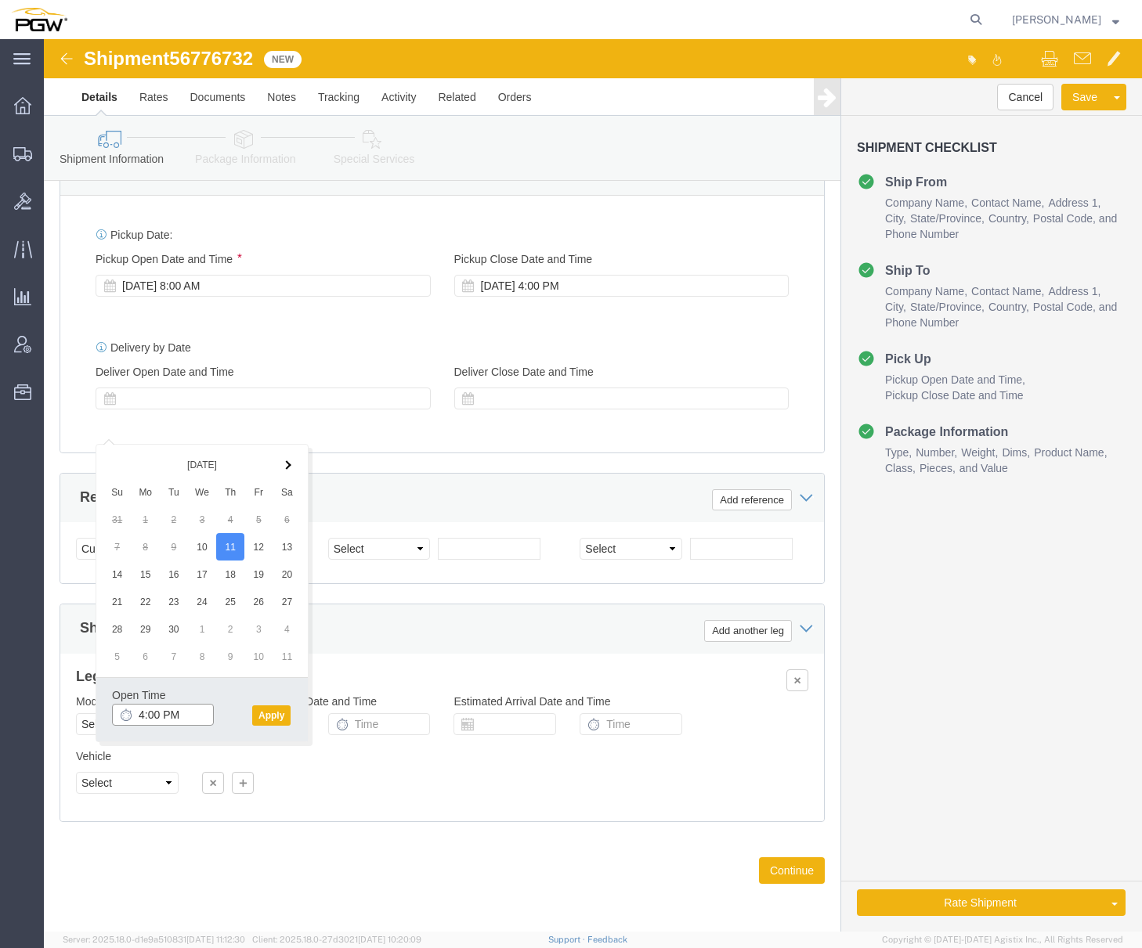
click input "4:00 PM"
type input "8:00 AM"
click button "Apply"
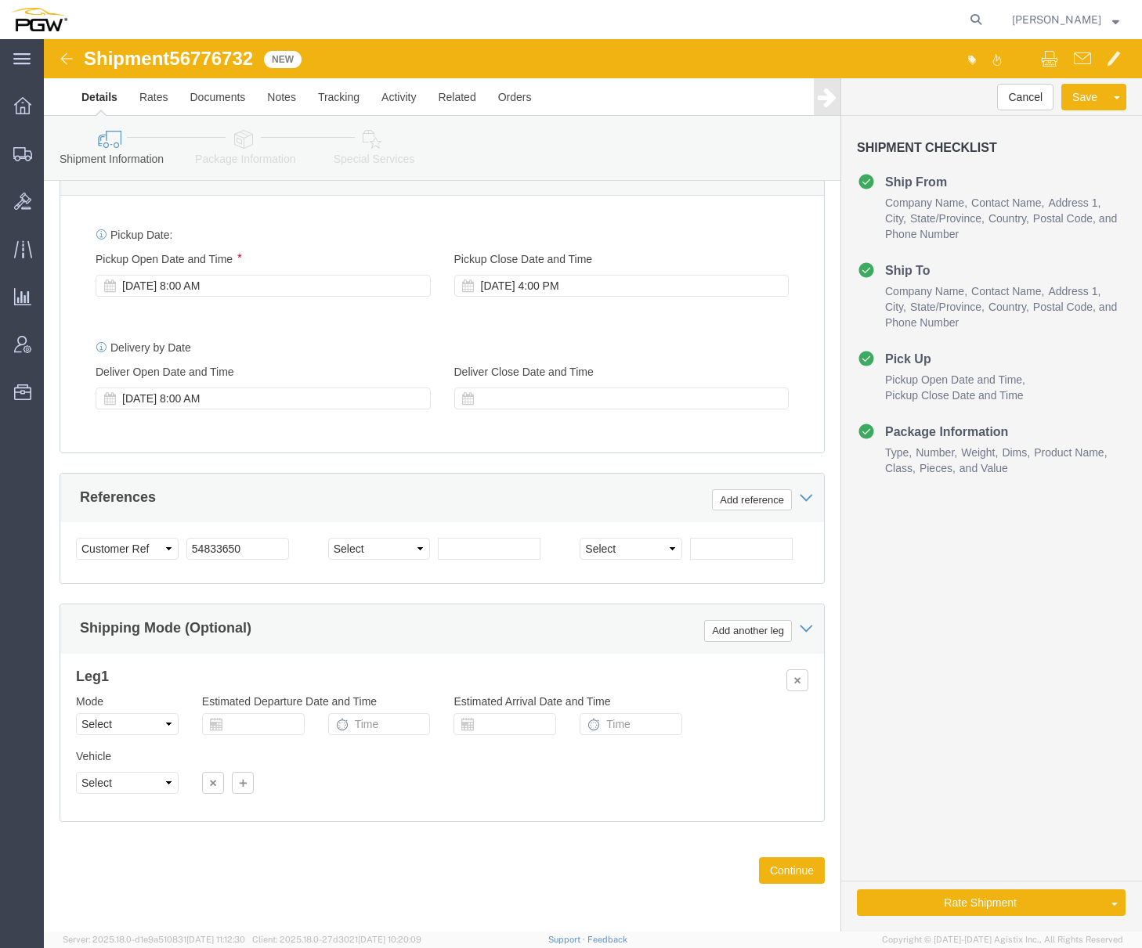
click span "56776732"
copy span "56776732"
click div "Select Account Type Activity ID Airline Appointment Number ASN Batch Request # …"
drag, startPoint x: 218, startPoint y: 512, endPoint x: 79, endPoint y: 504, distance: 139.6
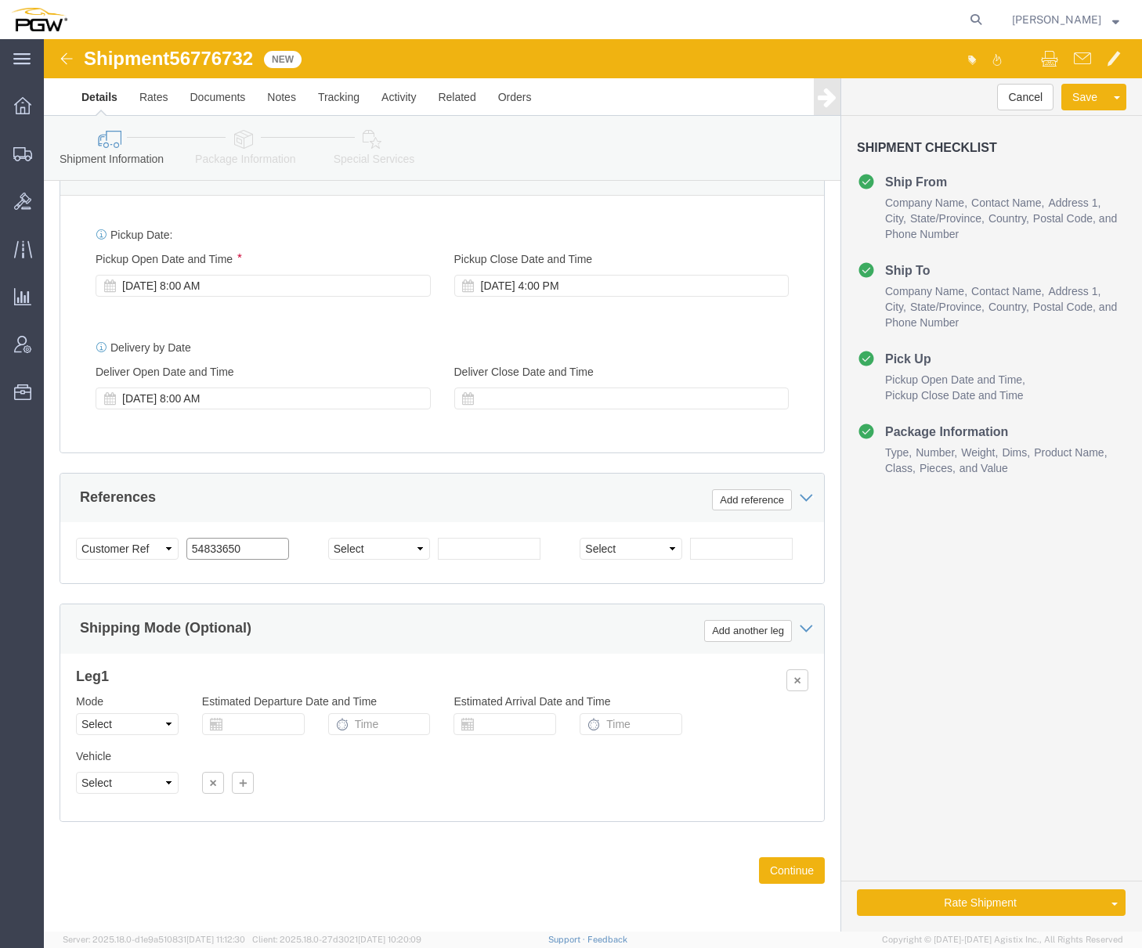
click div "Select Account Type Activity ID Airline Appointment Number ASN Batch Request # …"
paste input "6776732"
click input "56776732"
type input "56776732"
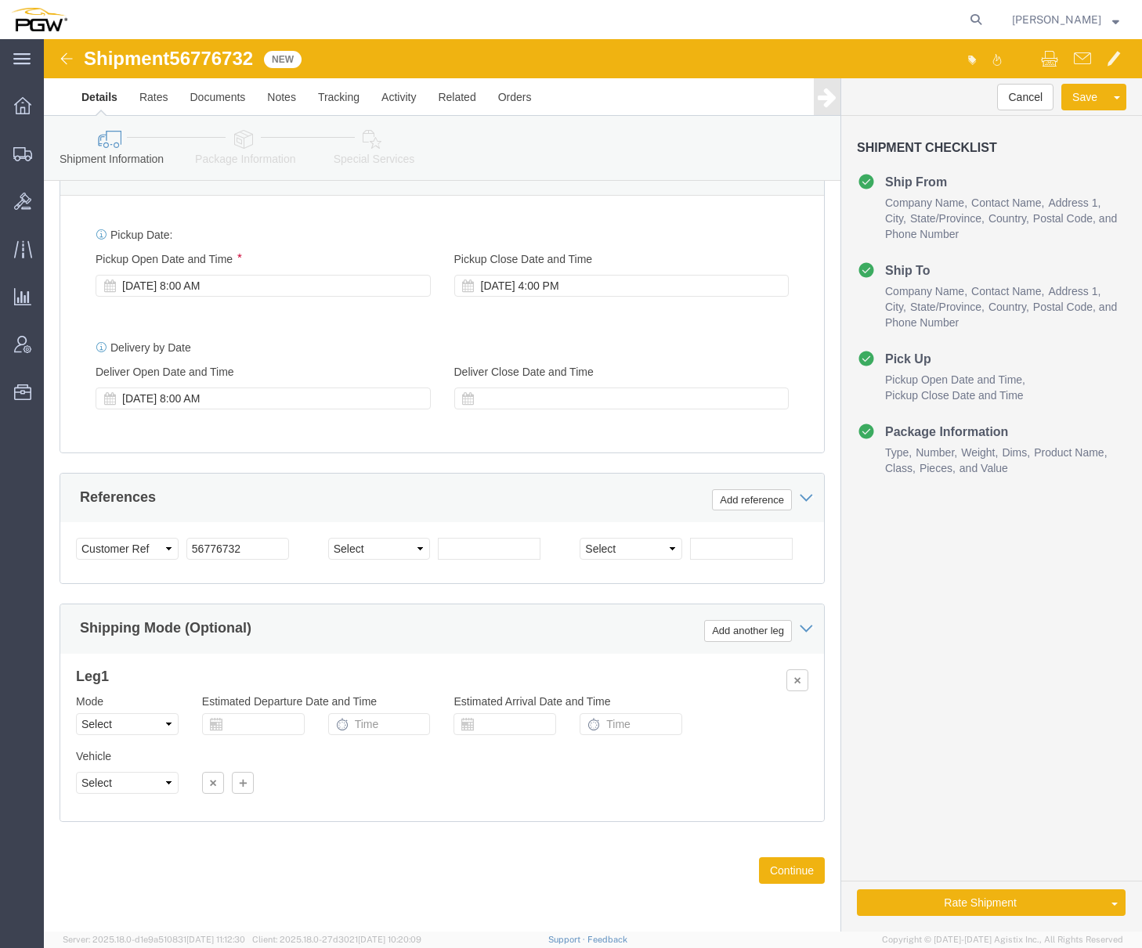
click link "Special Services"
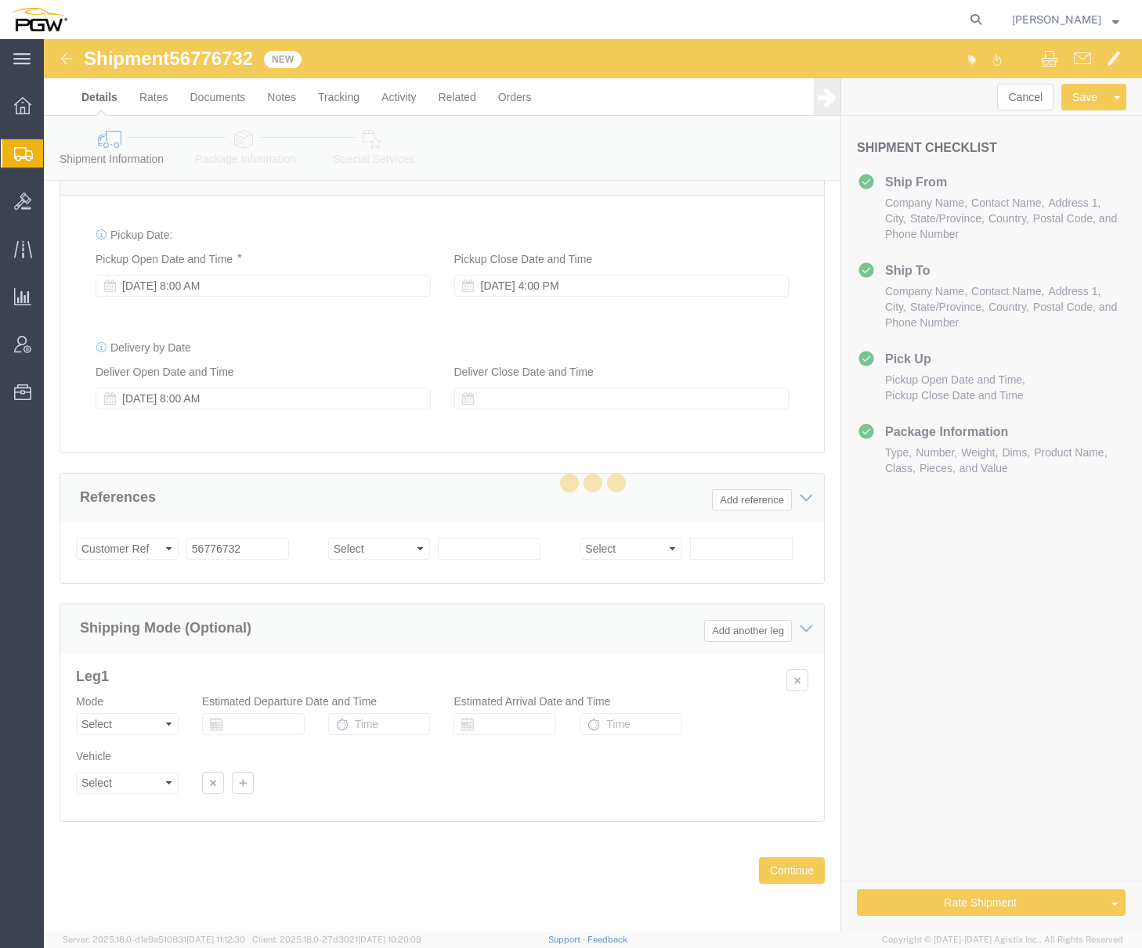
select select
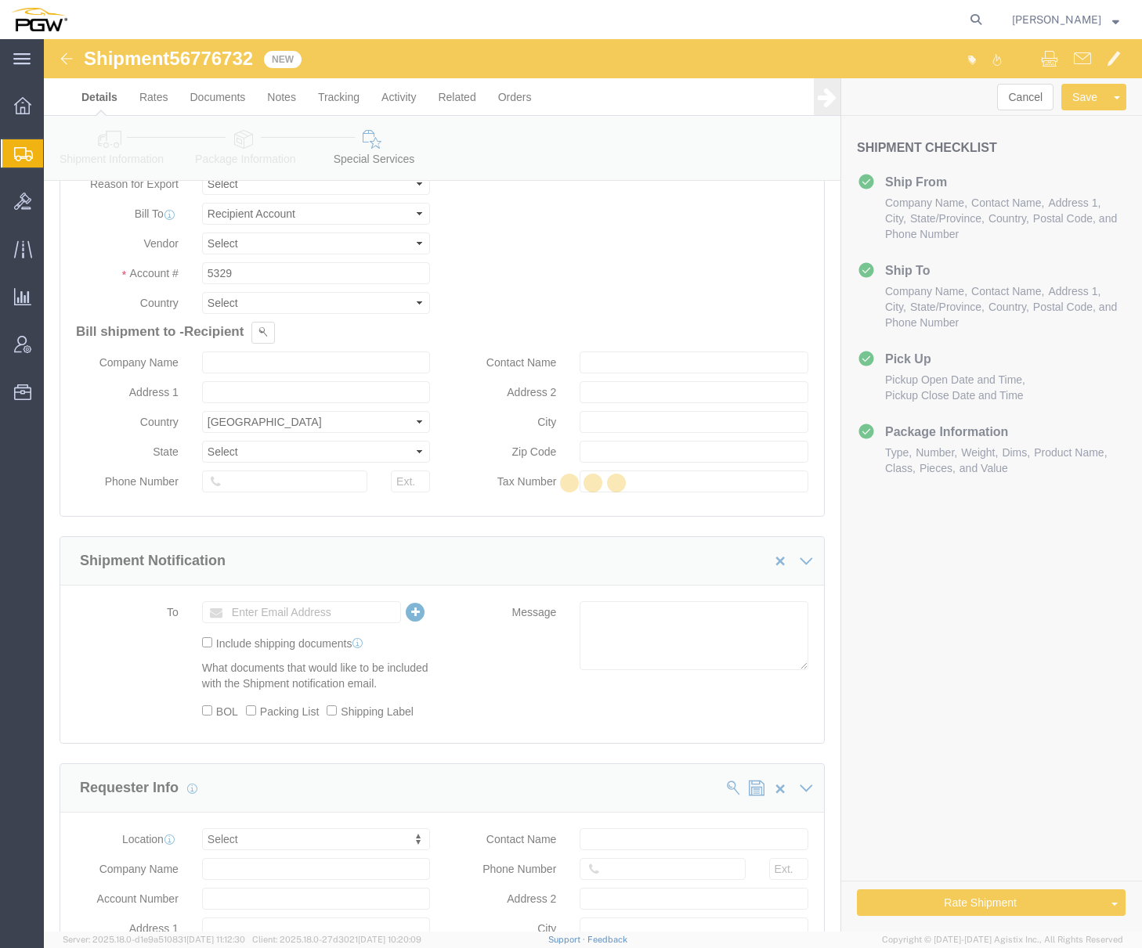
select select "COSTCENTER"
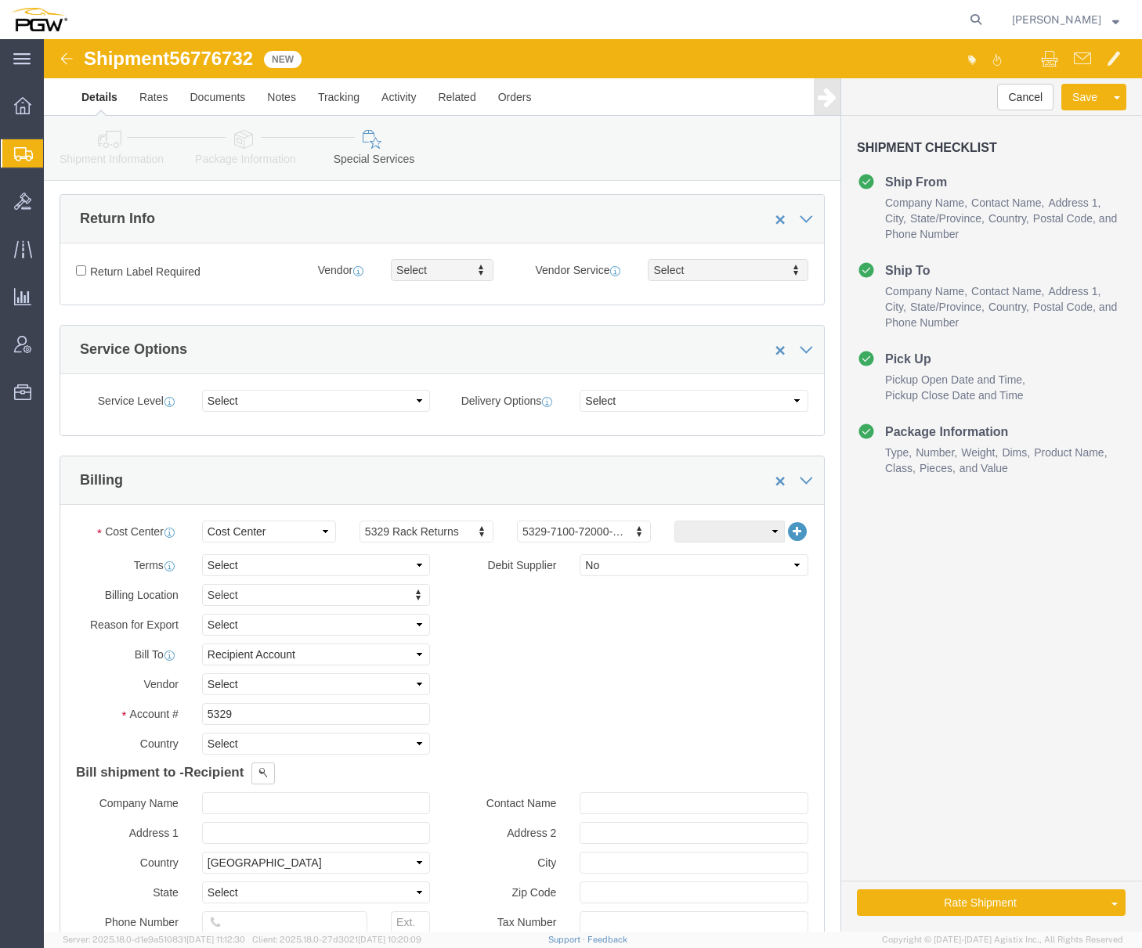
scroll to position [585, 0]
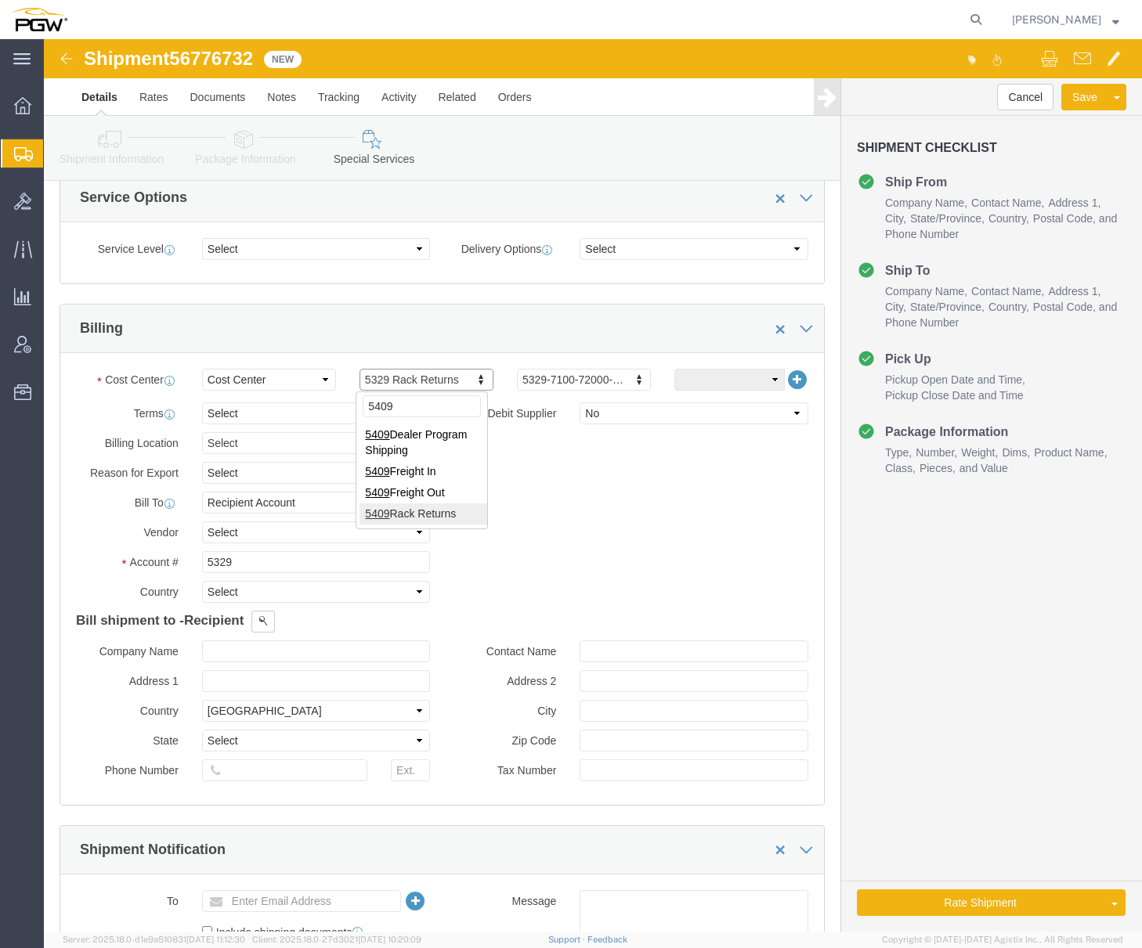
type input "5409"
click input "5329"
drag, startPoint x: 203, startPoint y: 525, endPoint x: 74, endPoint y: 518, distance: 129.4
click div "Account # 5329"
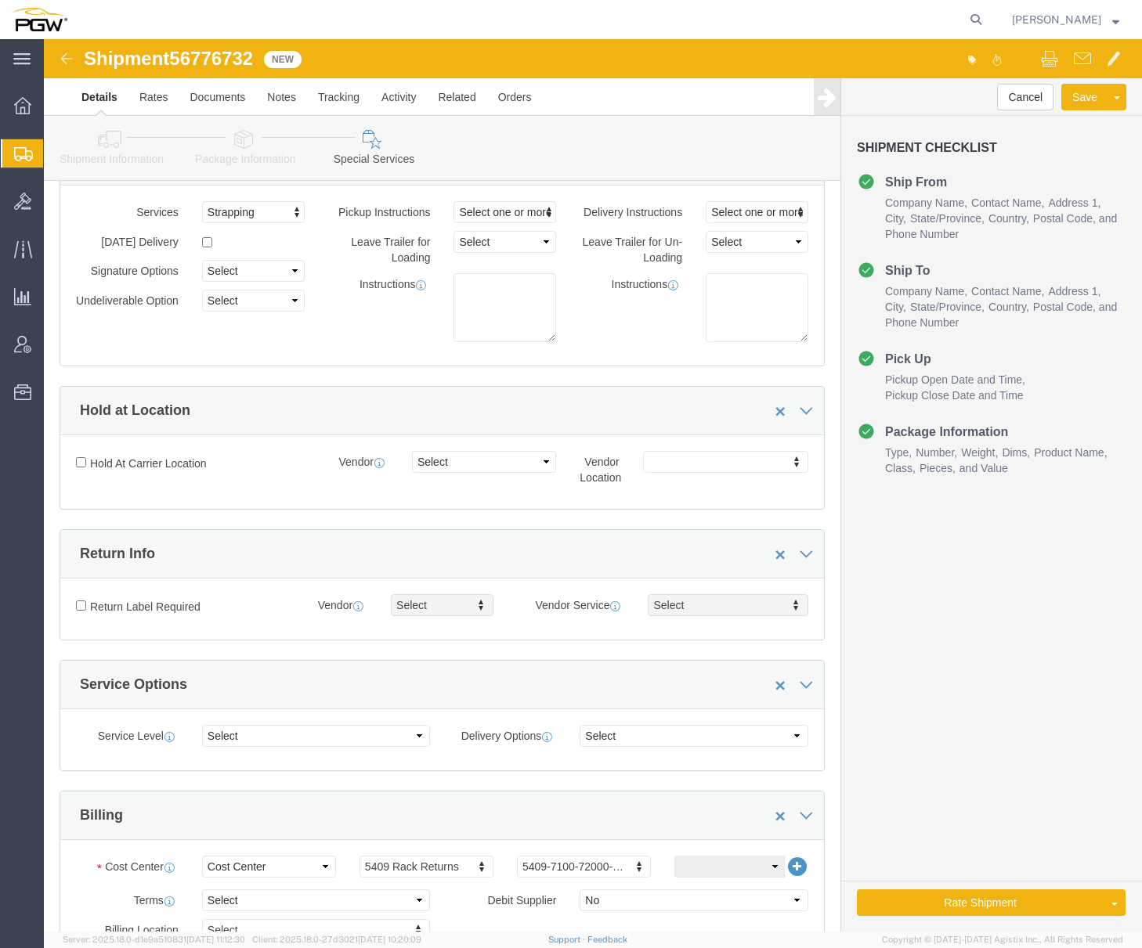
scroll to position [0, 0]
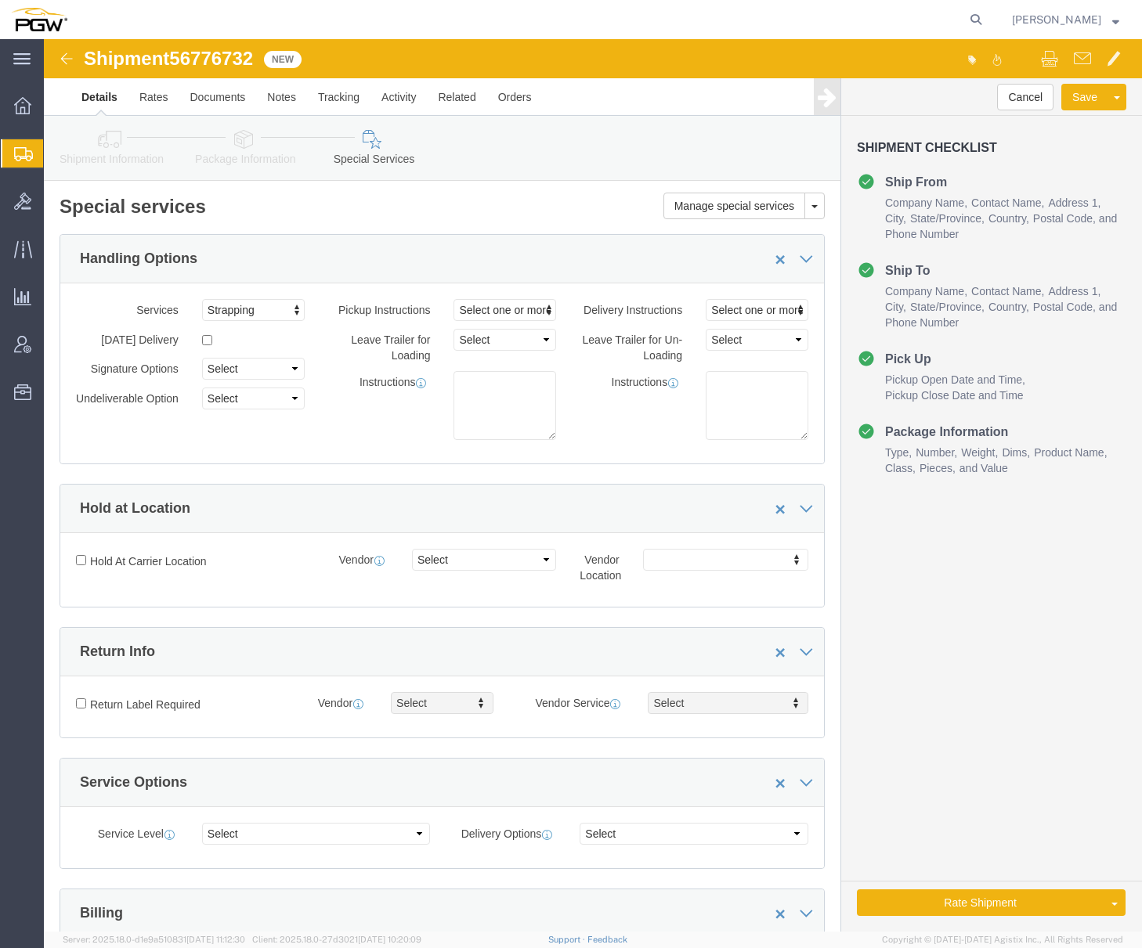
type input "5409"
click icon
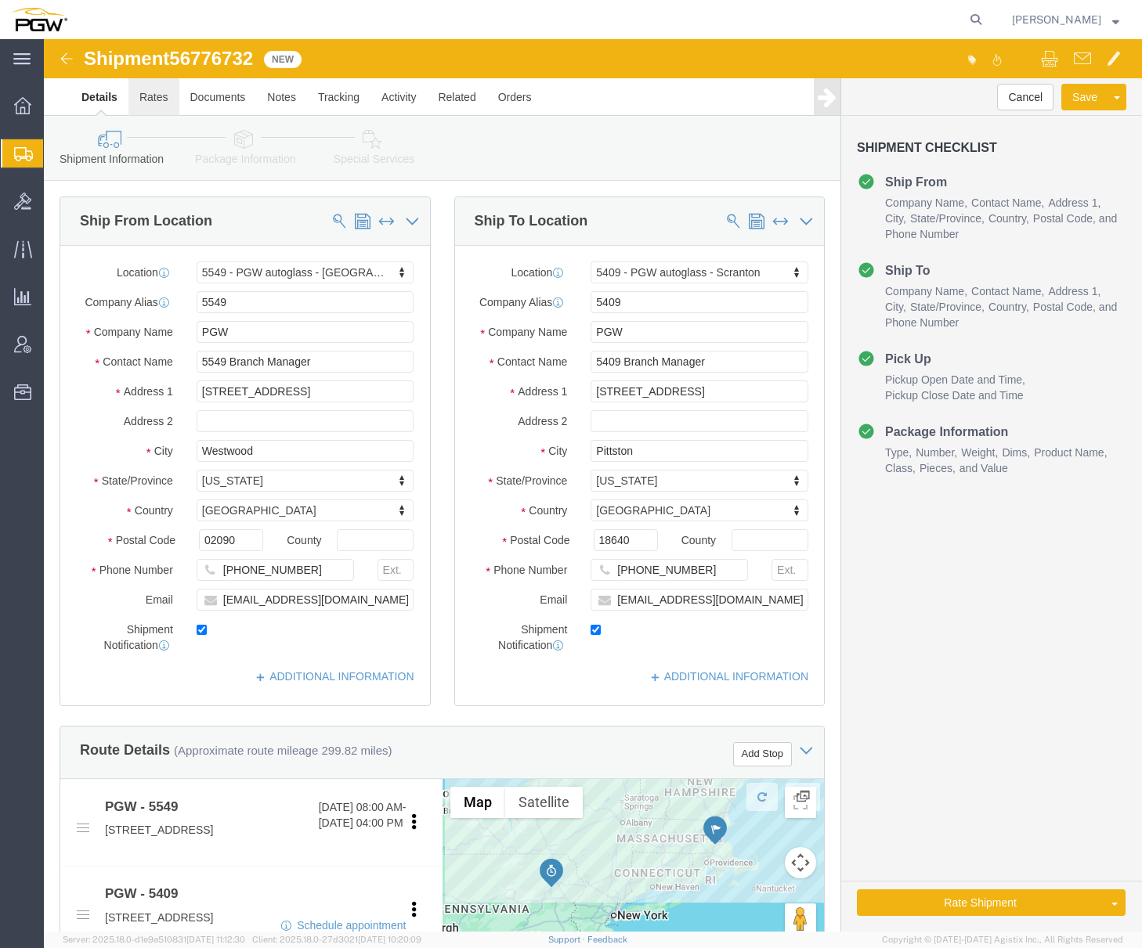
click link "Rates"
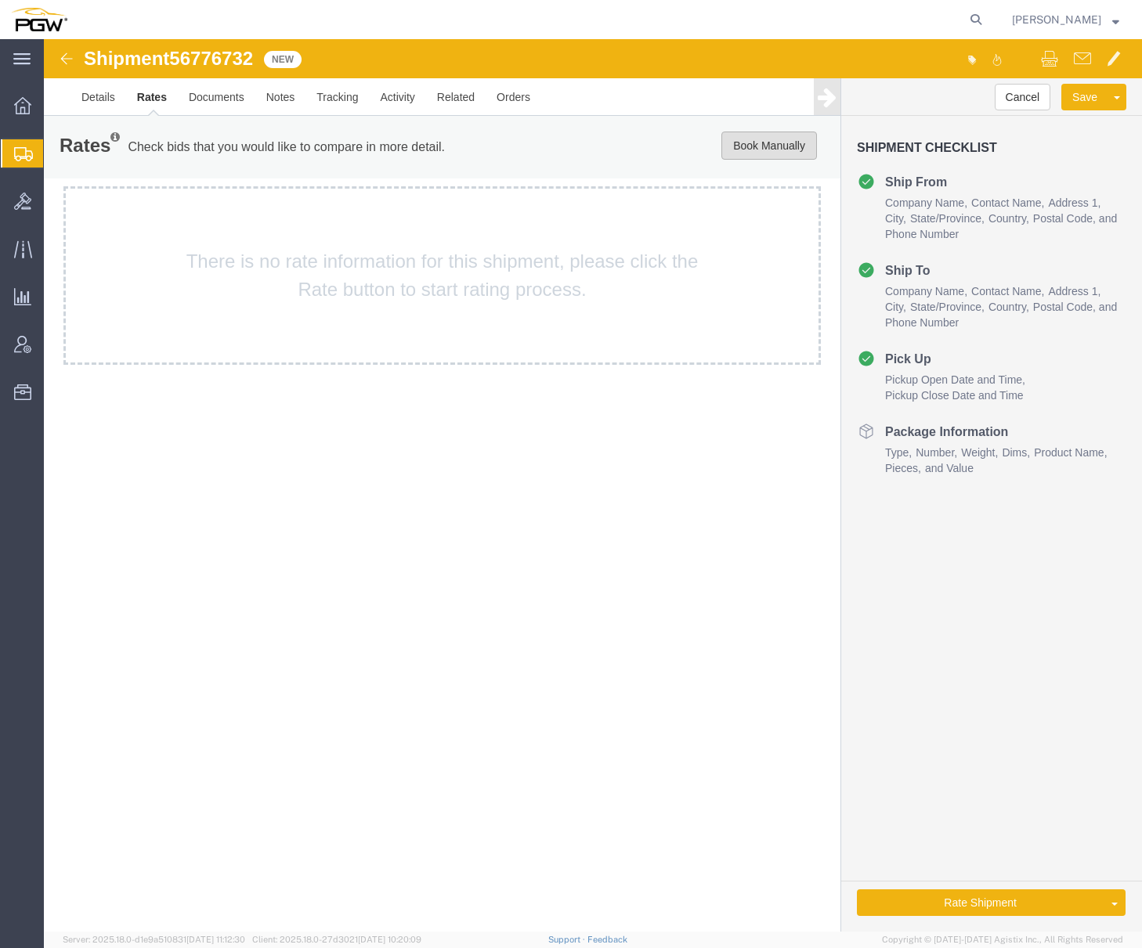
click at [740, 148] on button "Book Manually" at bounding box center [769, 146] width 96 height 28
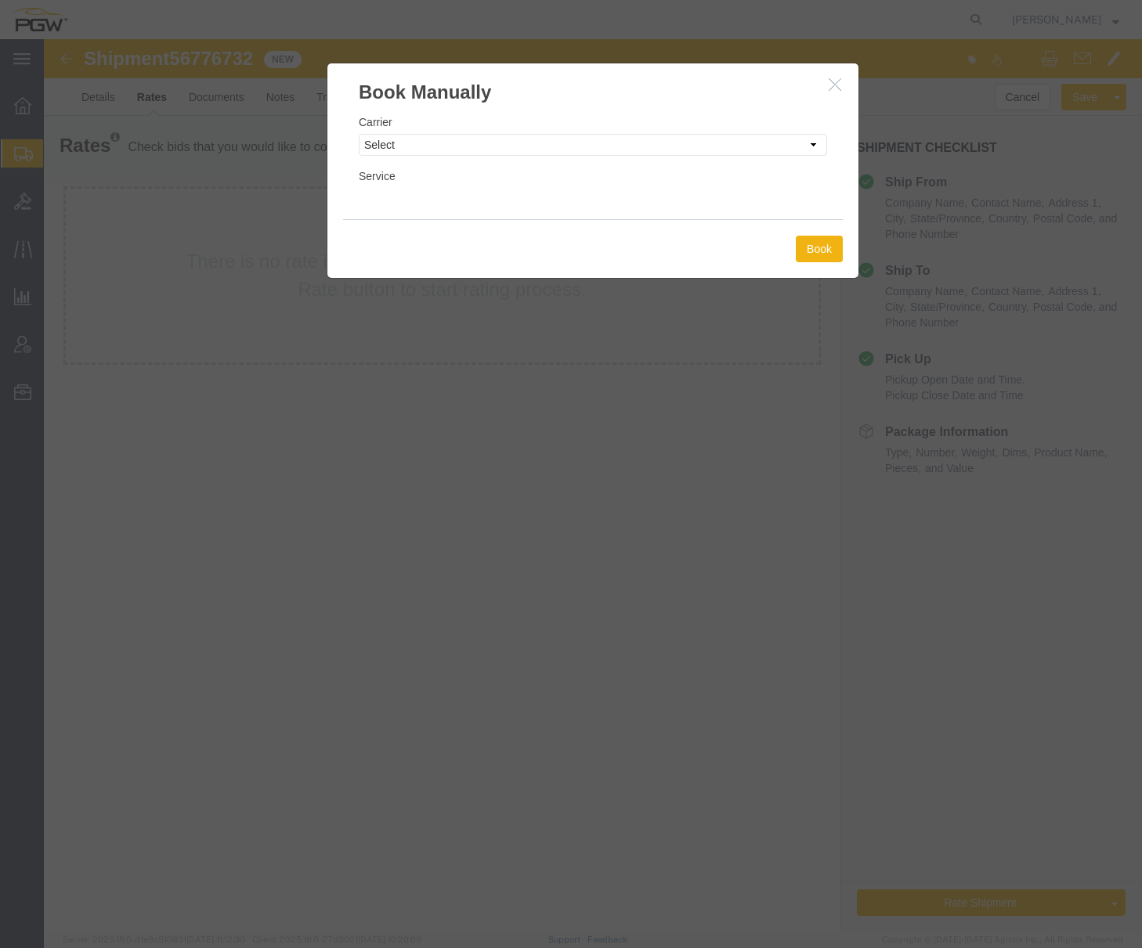
click at [485, 133] on div "Carrier Select Add New Carrier (and default service) A. [PERSON_NAME] Inc ABF F…" at bounding box center [593, 135] width 468 height 42
click at [483, 139] on select "Select Add New Carrier (and default service) A. [PERSON_NAME] Inc ABF Freight S…" at bounding box center [593, 145] width 468 height 22
select select "18694"
click at [359, 134] on select "Select Add New Carrier (and default service) A. [PERSON_NAME] Inc ABF Freight S…" at bounding box center [593, 145] width 468 height 22
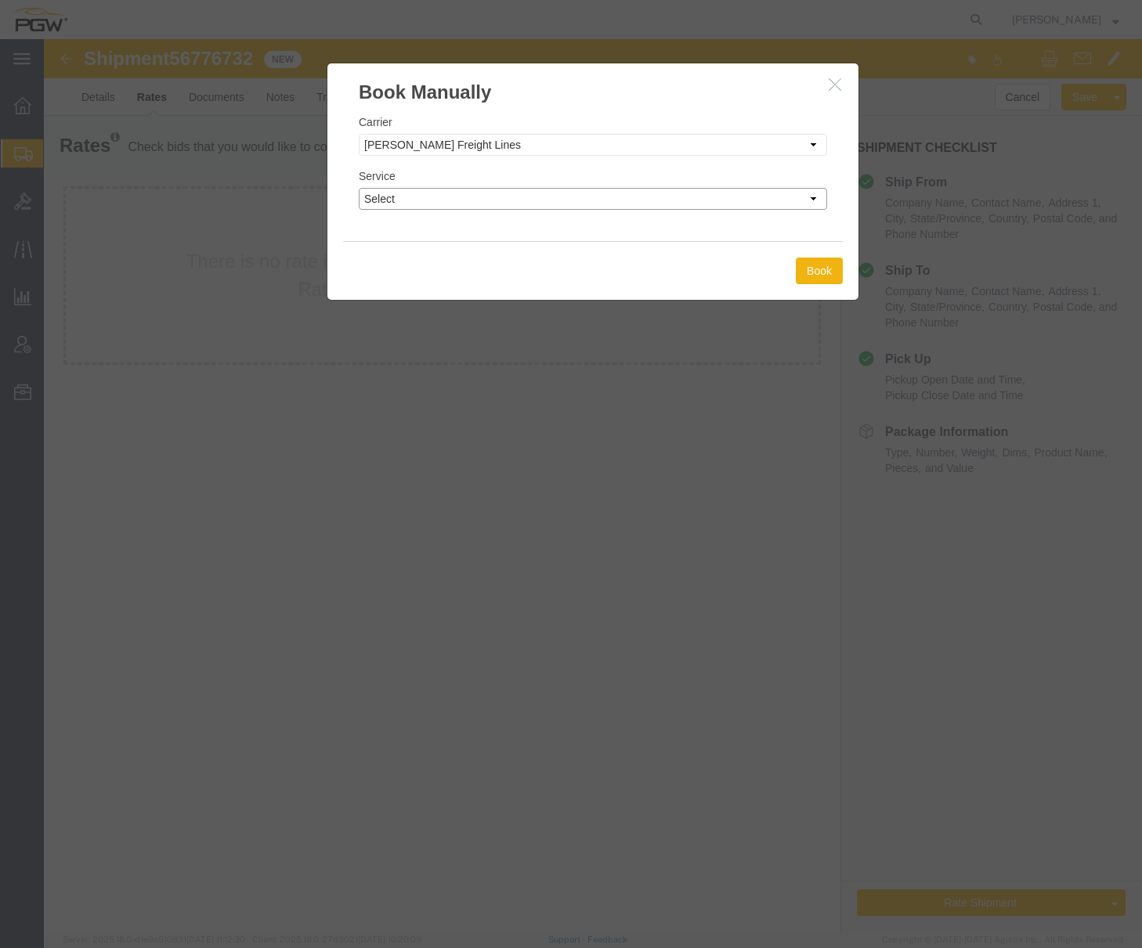
click at [549, 198] on select "Select TL Standard 3 - 5 Day" at bounding box center [593, 199] width 468 height 22
select select "35748"
click at [359, 188] on select "Select TL Standard 3 - 5 Day" at bounding box center [593, 199] width 468 height 22
click at [820, 277] on button "Book" at bounding box center [819, 271] width 47 height 27
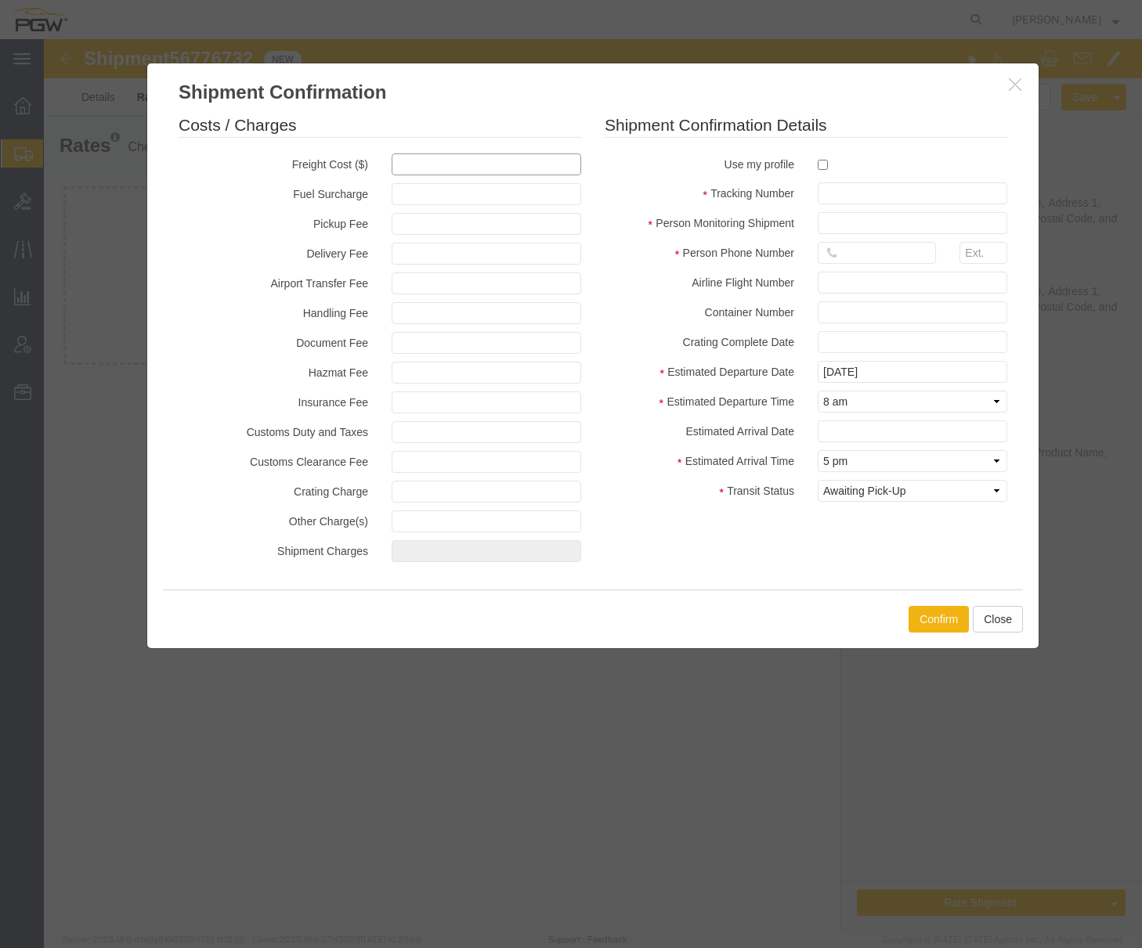
click at [410, 159] on input "text" at bounding box center [486, 164] width 189 height 22
type input "700"
type input "700.00"
click at [812, 163] on div at bounding box center [912, 163] width 213 height 21
click at [821, 164] on input "checkbox" at bounding box center [822, 165] width 10 height 10
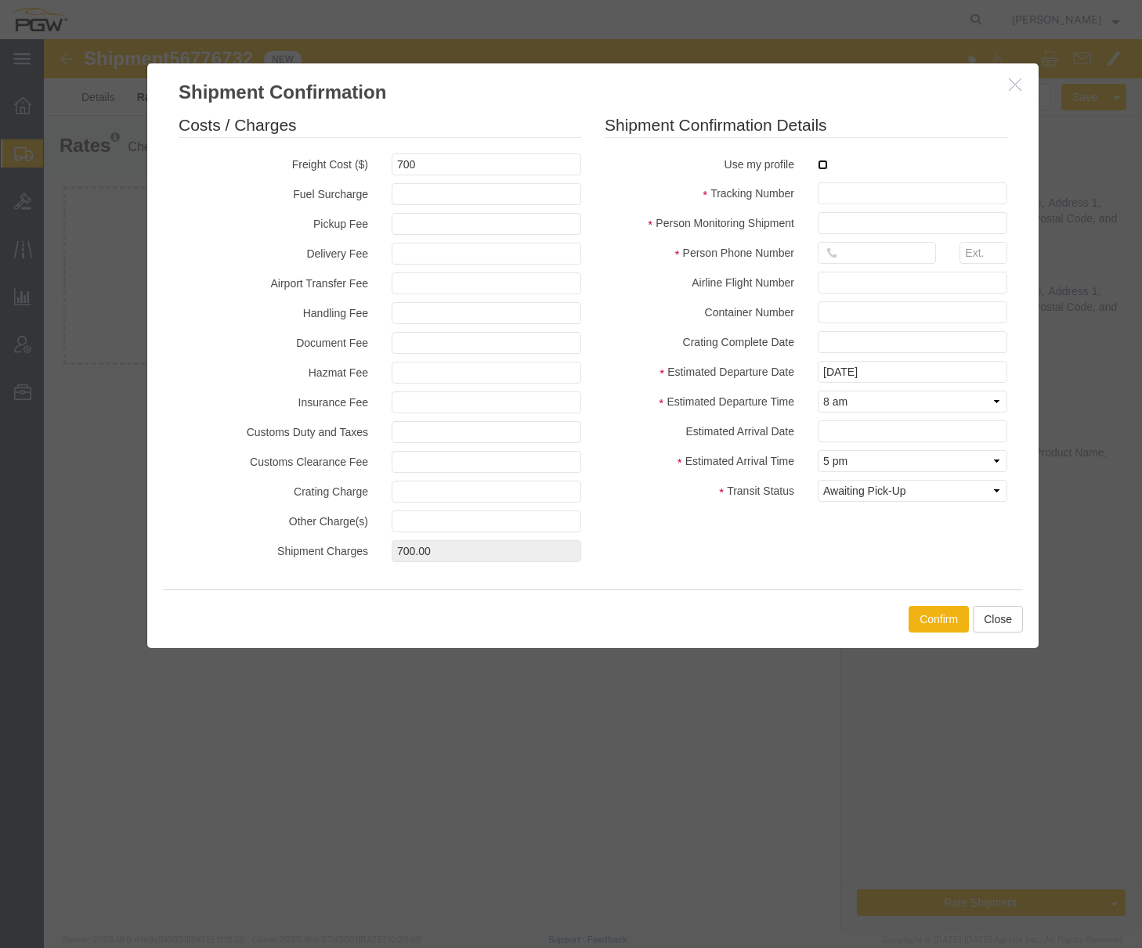
checkbox input "true"
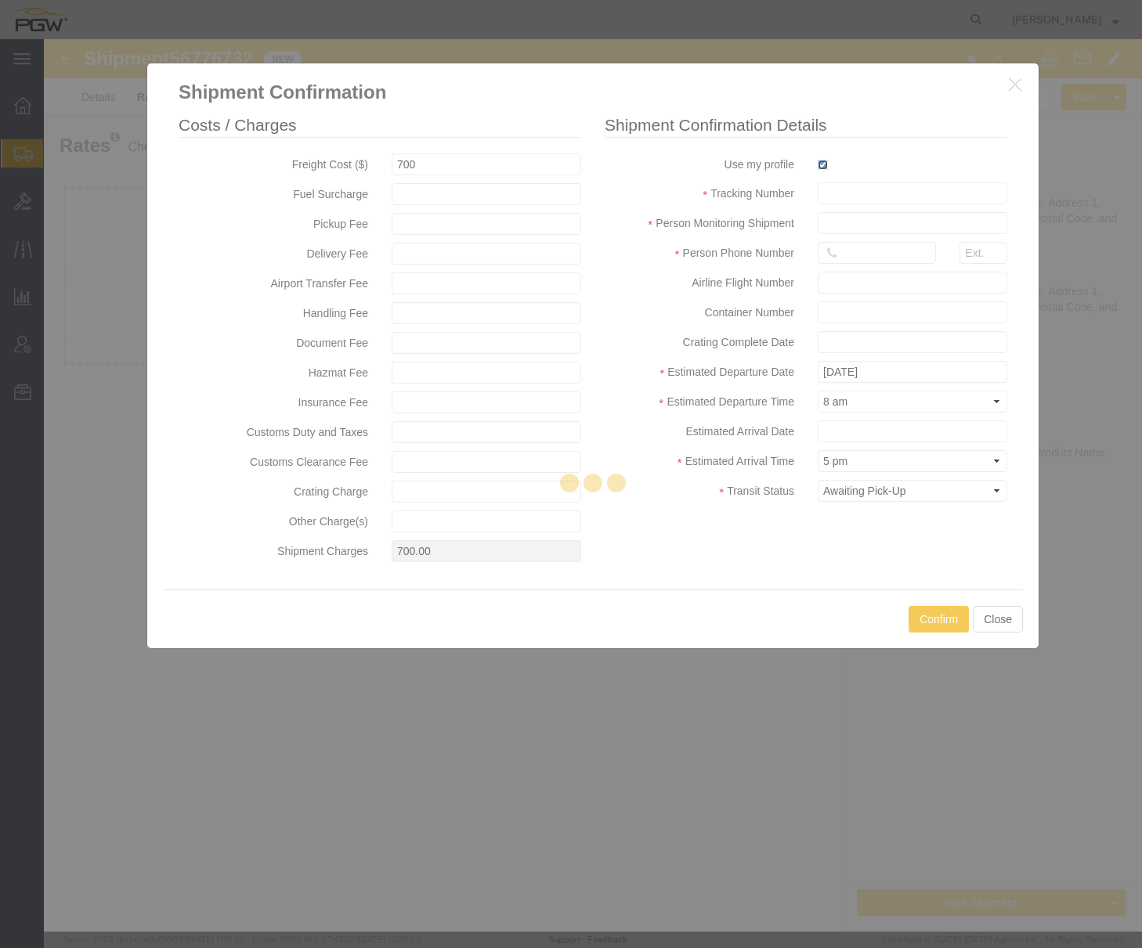
type input "[PERSON_NAME]"
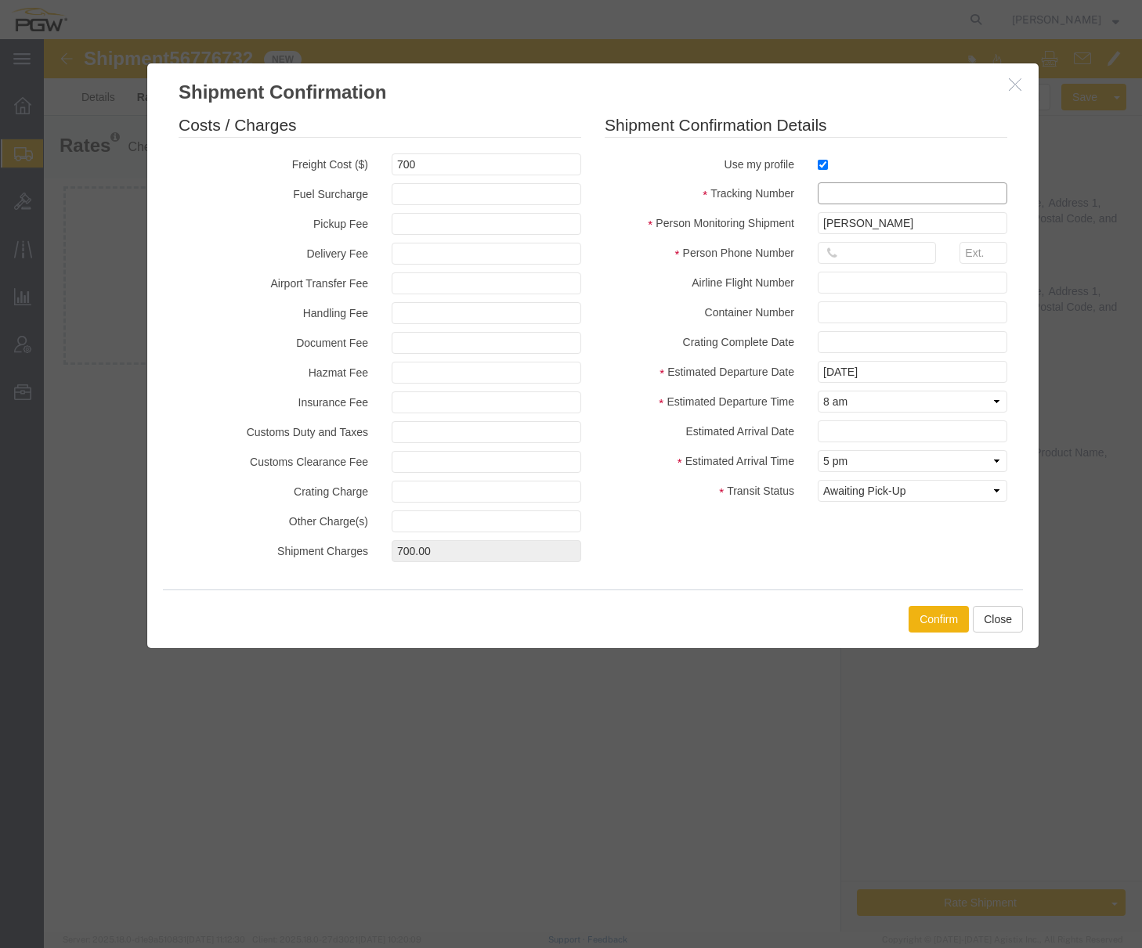
click at [846, 193] on input "text" at bounding box center [911, 193] width 189 height 22
paste input "56776732"
type input "56776732"
click at [843, 247] on input "text" at bounding box center [876, 253] width 118 height 22
type input "7402538648"
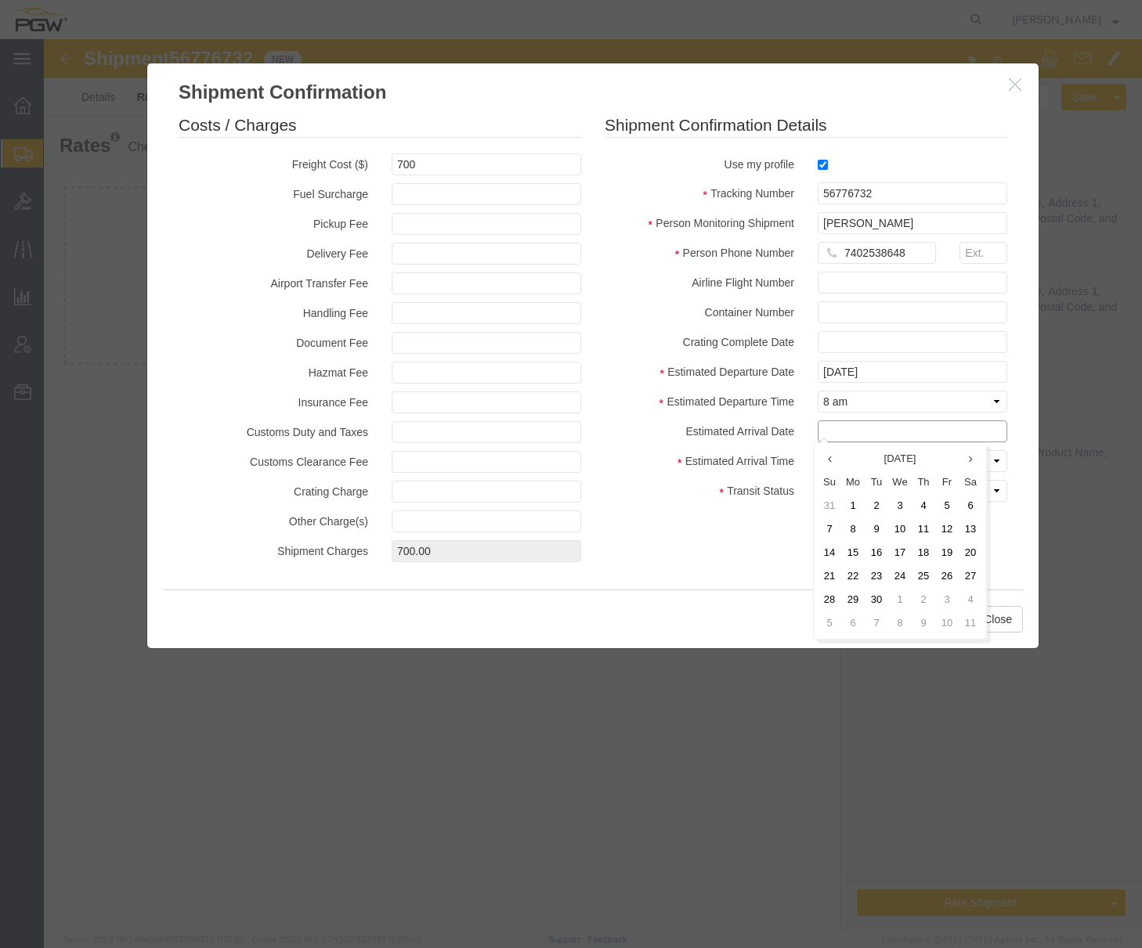
click at [854, 431] on input "text" at bounding box center [911, 431] width 189 height 22
click at [835, 550] on td "14" at bounding box center [828, 552] width 23 height 23
click at [854, 438] on input "[DATE]" at bounding box center [911, 431] width 189 height 22
click at [923, 532] on td "11" at bounding box center [927, 529] width 23 height 23
type input "[DATE]"
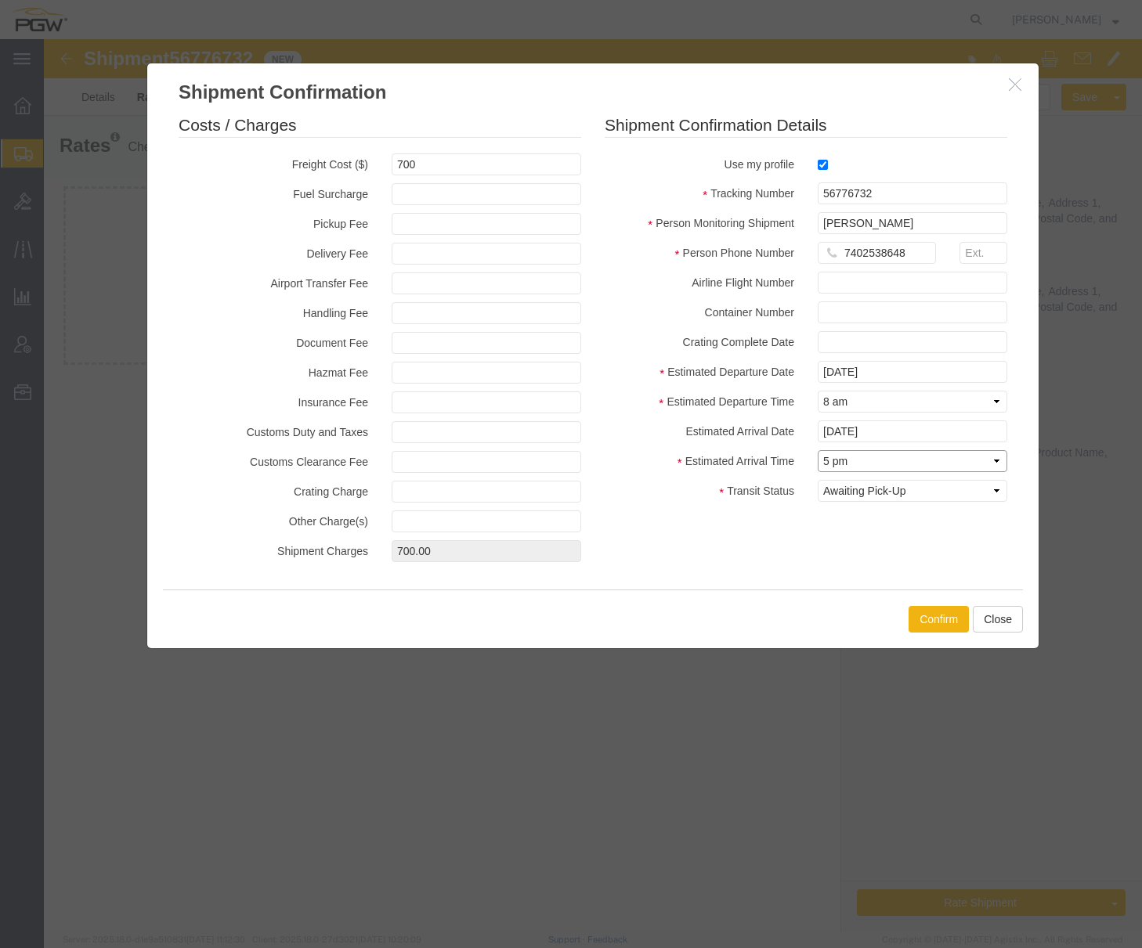
click at [875, 455] on select "Select Midnight 1 am 2 am 3 am 4 am 5 am 6 am 7 am 8 am 9 am 10 am 11 am 12 Noo…" at bounding box center [911, 461] width 189 height 22
select select "0800"
click at [817, 450] on select "Select Midnight 1 am 2 am 3 am 4 am 5 am 6 am 7 am 8 am 9 am 10 am 11 am 12 Noo…" at bounding box center [911, 461] width 189 height 22
click at [867, 401] on select "Select Midnight 1 am 2 am 3 am 4 am 5 am 6 am 7 am 8 am 9 am 10 am 11 am 12 Noo…" at bounding box center [911, 402] width 189 height 22
select select "1100"
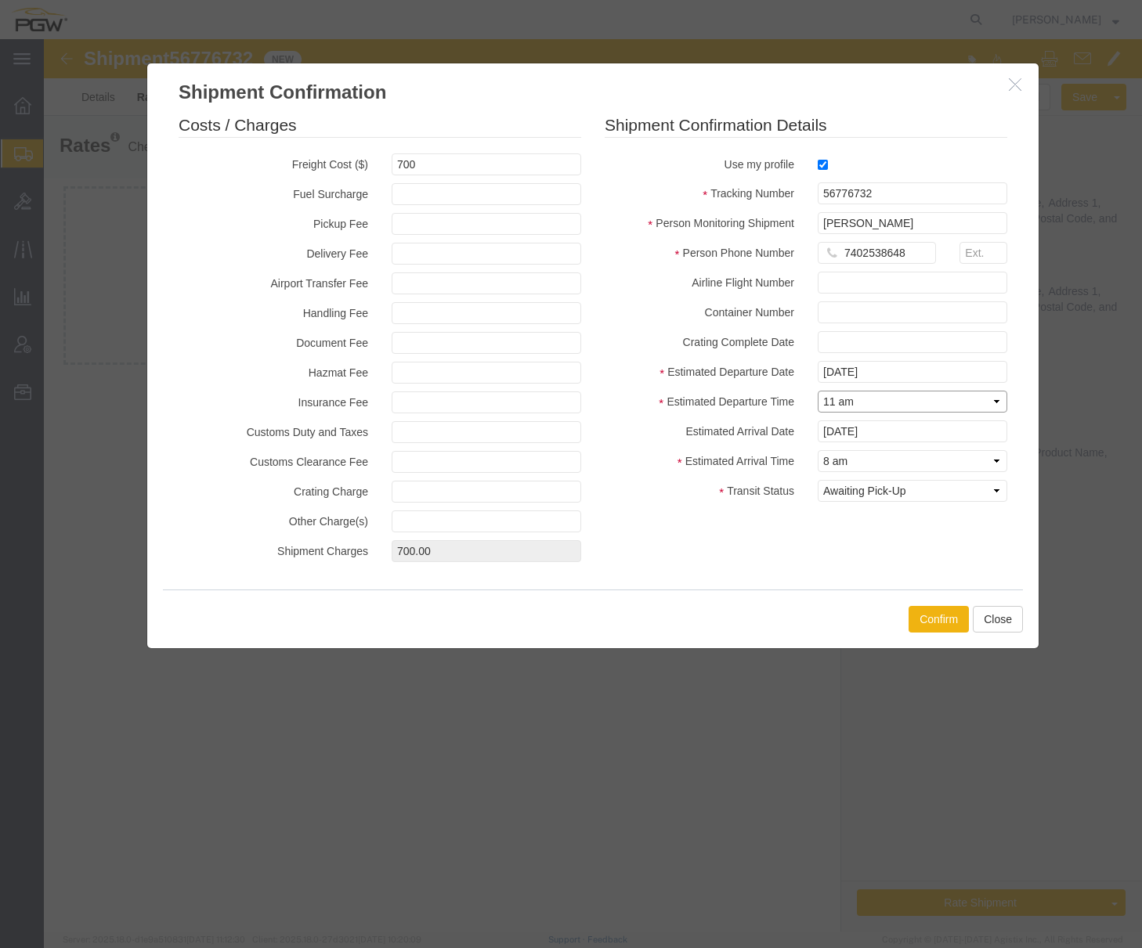
click at [817, 391] on select "Select Midnight 1 am 2 am 3 am 4 am 5 am 6 am 7 am 8 am 9 am 10 am 11 am 12 Noo…" at bounding box center [911, 402] width 189 height 22
click at [922, 619] on button "Confirm" at bounding box center [938, 619] width 60 height 27
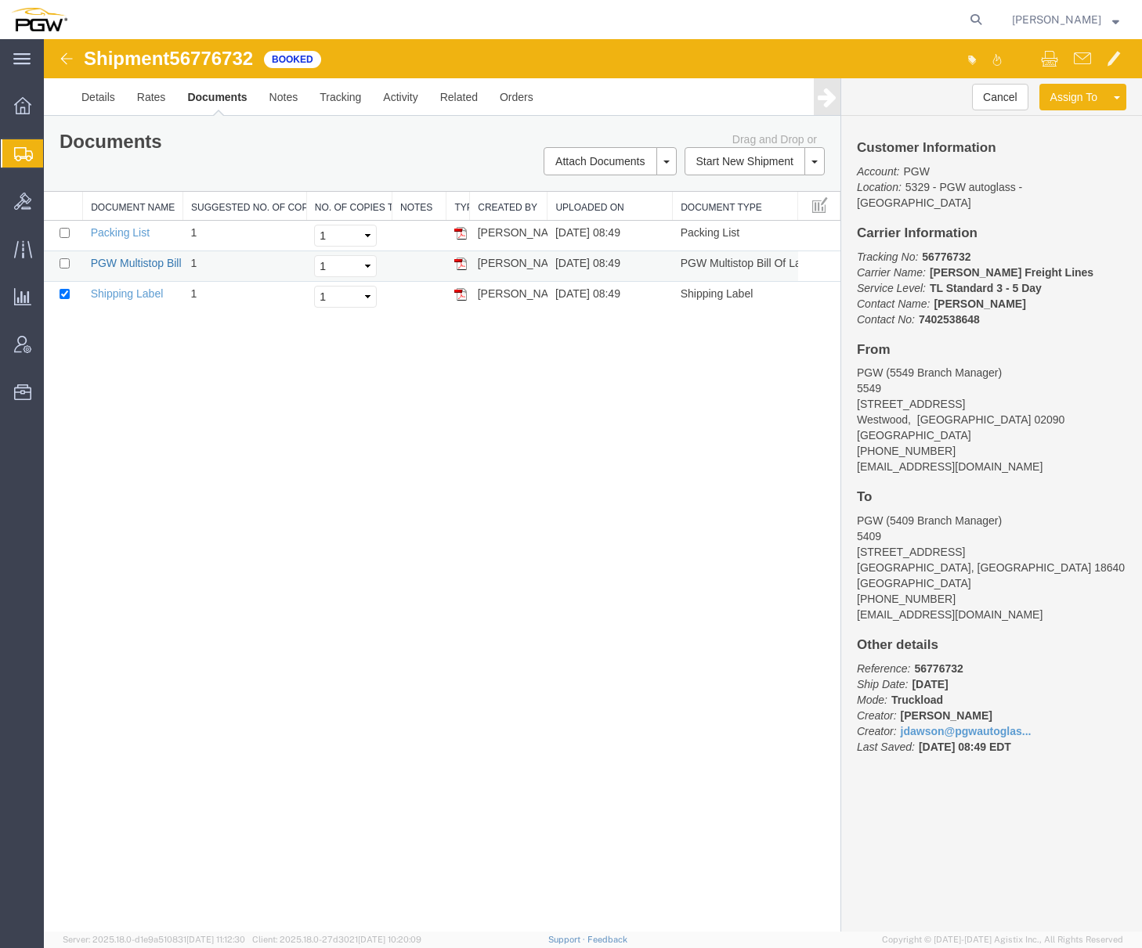
click at [132, 265] on link "PGW Multistop Bill Of Lading" at bounding box center [162, 263] width 142 height 13
